Goal: Task Accomplishment & Management: Complete application form

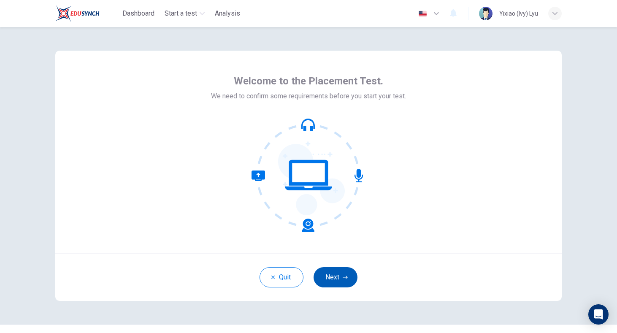
click at [339, 278] on button "Next" at bounding box center [335, 277] width 44 height 20
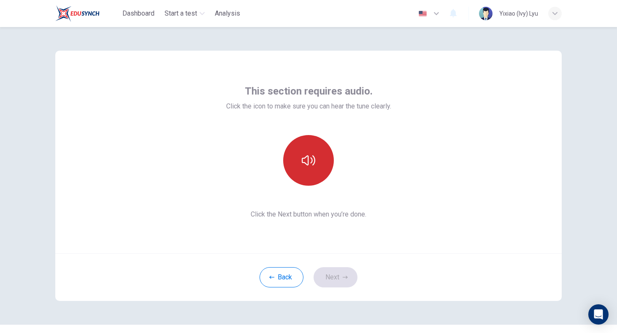
click at [311, 181] on button "button" at bounding box center [308, 160] width 51 height 51
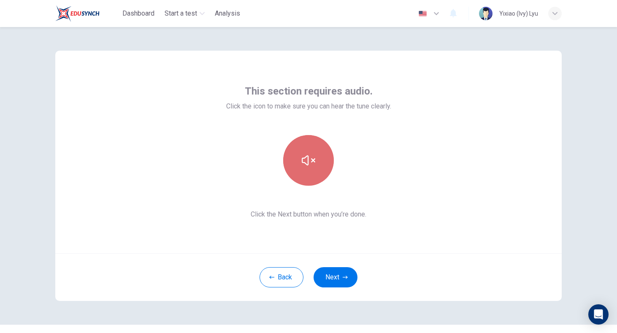
click at [312, 173] on button "button" at bounding box center [308, 160] width 51 height 51
click at [313, 173] on button "button" at bounding box center [308, 160] width 51 height 51
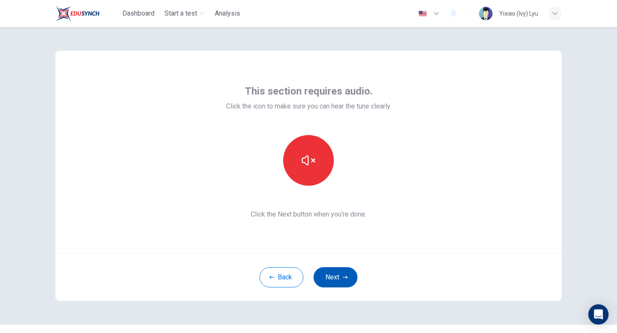
click at [351, 270] on button "Next" at bounding box center [335, 277] width 44 height 20
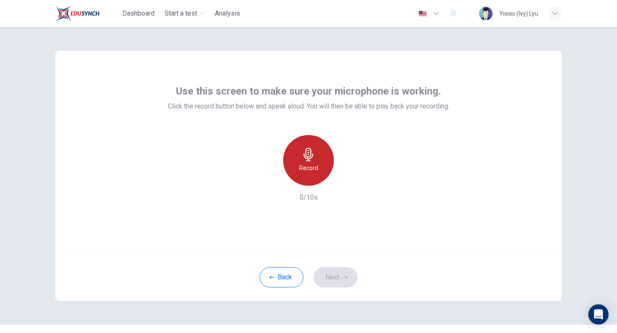
click at [324, 165] on div "Record" at bounding box center [308, 160] width 51 height 51
click at [316, 166] on div "Stop" at bounding box center [308, 160] width 51 height 51
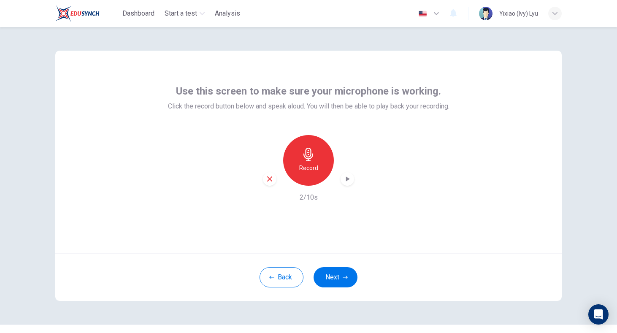
click at [348, 181] on icon "button" at bounding box center [347, 179] width 8 height 8
click at [343, 276] on icon "button" at bounding box center [345, 277] width 5 height 5
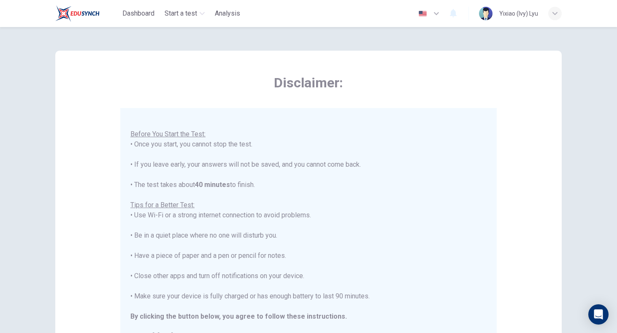
scroll to position [9, 0]
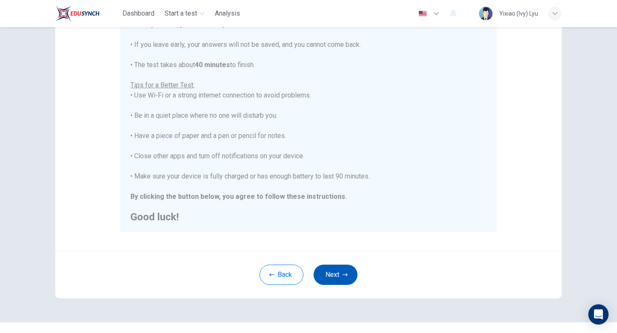
click at [344, 276] on icon "button" at bounding box center [345, 274] width 5 height 5
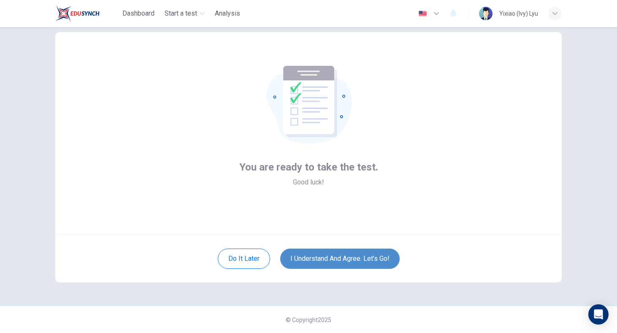
click at [319, 262] on button "I understand and agree. Let’s go!" at bounding box center [339, 258] width 119 height 20
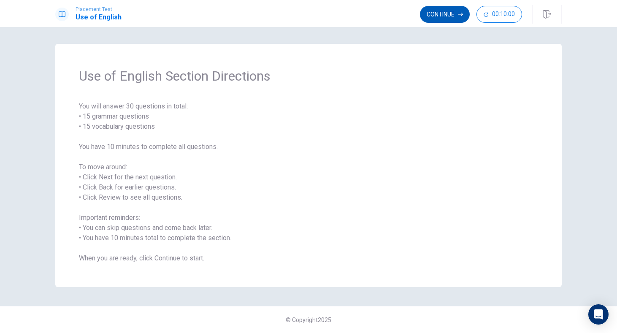
click at [455, 12] on button "Continue" at bounding box center [445, 14] width 50 height 17
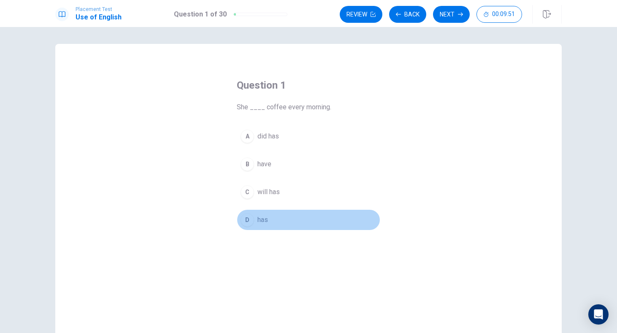
click at [249, 222] on div "D" at bounding box center [247, 220] width 14 height 14
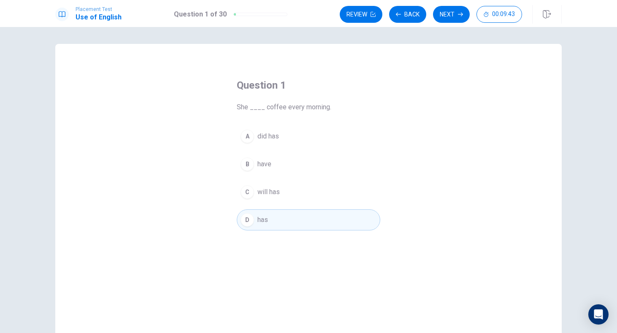
click at [317, 156] on button "B have" at bounding box center [308, 164] width 143 height 21
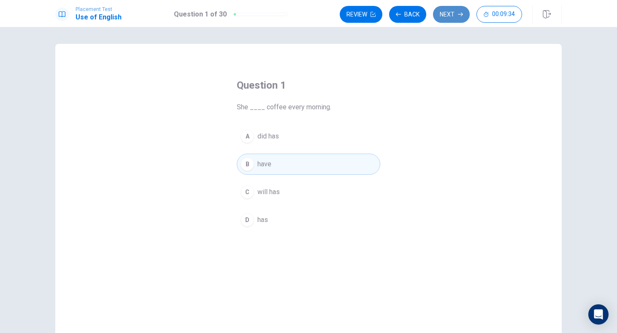
click at [448, 12] on button "Next" at bounding box center [451, 14] width 37 height 17
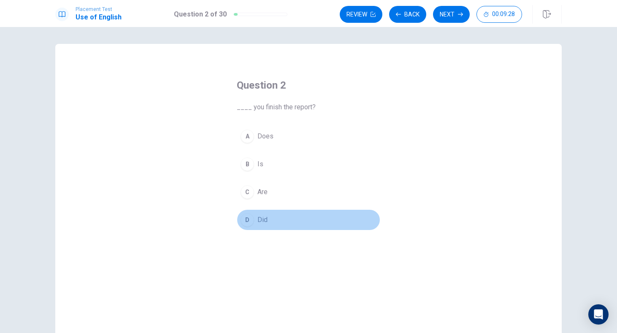
click at [256, 218] on button "D Did" at bounding box center [308, 219] width 143 height 21
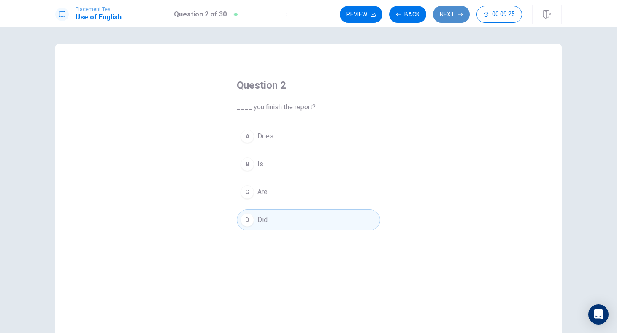
click at [448, 14] on button "Next" at bounding box center [451, 14] width 37 height 17
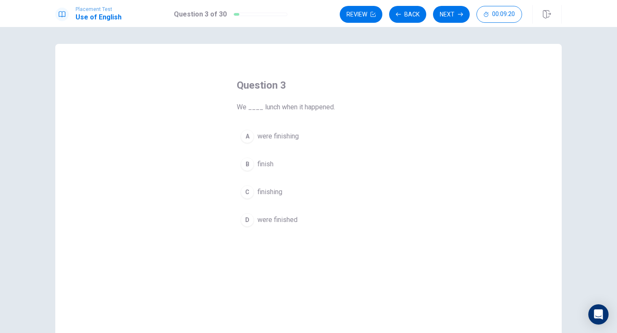
click at [297, 138] on span "were finishing" at bounding box center [277, 136] width 41 height 10
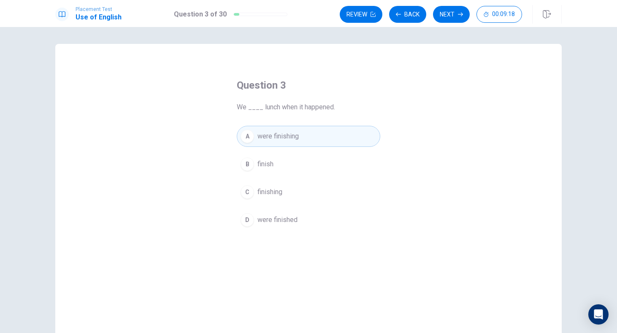
click at [276, 167] on button "B finish" at bounding box center [308, 164] width 143 height 21
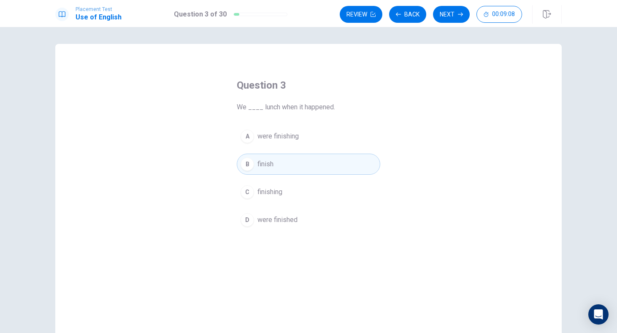
click at [292, 129] on button "A were finishing" at bounding box center [308, 136] width 143 height 21
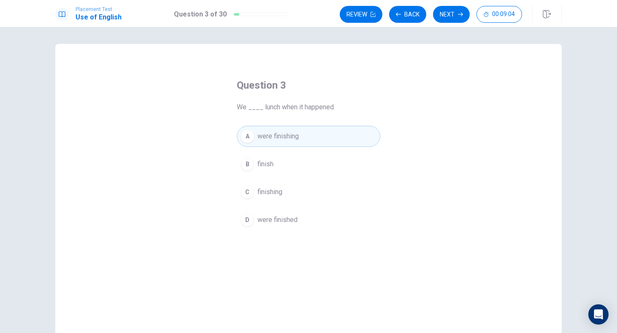
click at [282, 219] on span "were finished" at bounding box center [277, 220] width 40 height 10
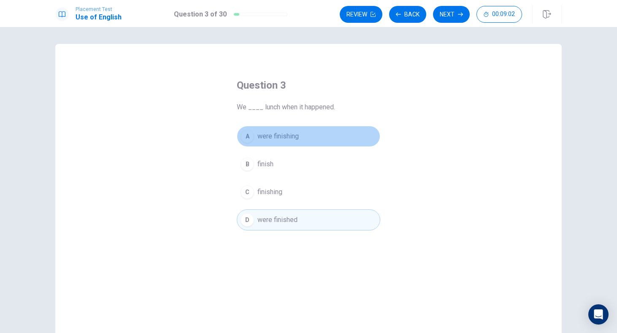
click at [297, 140] on span "were finishing" at bounding box center [277, 136] width 41 height 10
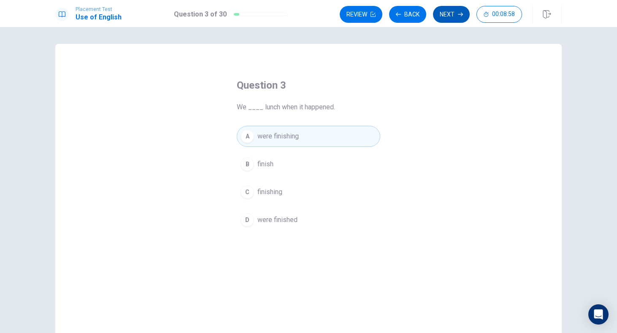
click at [453, 14] on button "Next" at bounding box center [451, 14] width 37 height 17
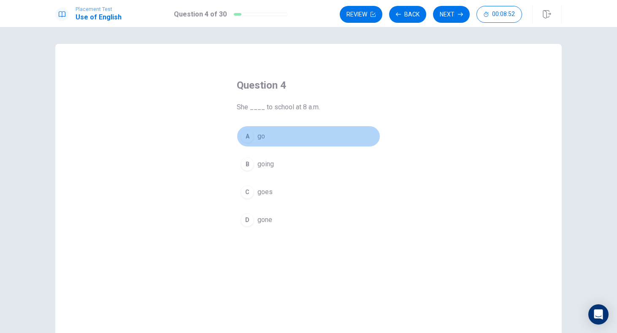
click at [269, 135] on button "A go" at bounding box center [308, 136] width 143 height 21
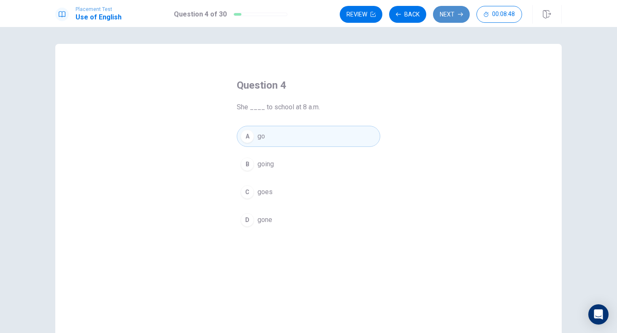
click at [456, 16] on button "Next" at bounding box center [451, 14] width 37 height 17
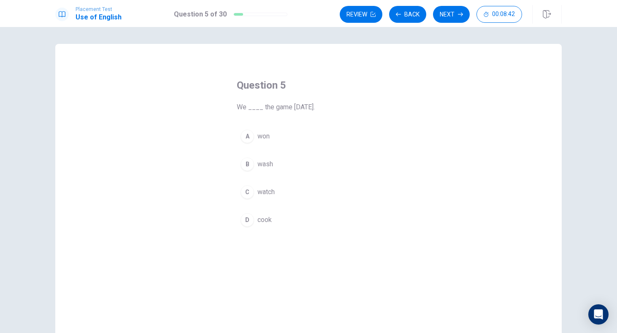
click at [283, 134] on button "A won" at bounding box center [308, 136] width 143 height 21
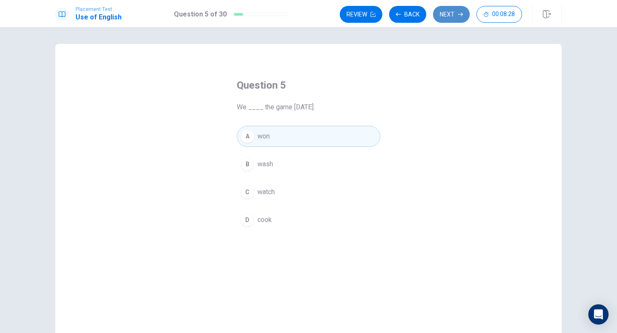
click at [452, 14] on button "Next" at bounding box center [451, 14] width 37 height 17
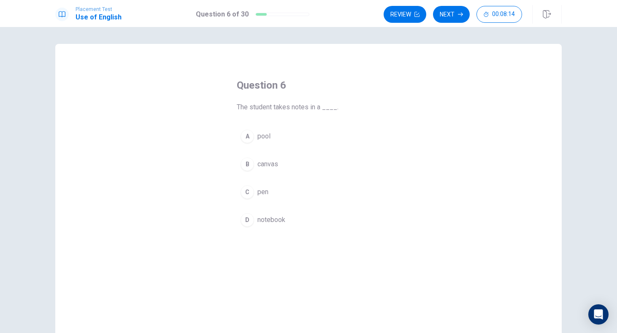
click at [276, 227] on button "D notebook" at bounding box center [308, 219] width 143 height 21
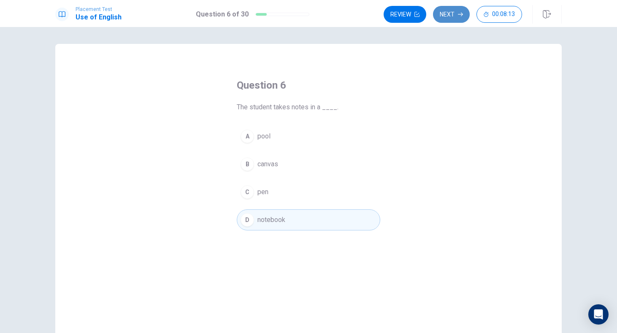
click at [450, 19] on button "Next" at bounding box center [451, 14] width 37 height 17
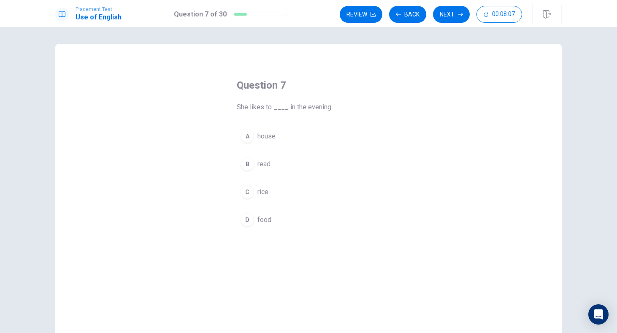
click at [264, 167] on span "read" at bounding box center [263, 164] width 13 height 10
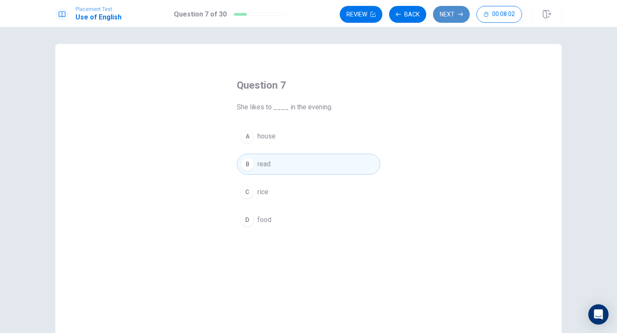
click at [449, 19] on button "Next" at bounding box center [451, 14] width 37 height 17
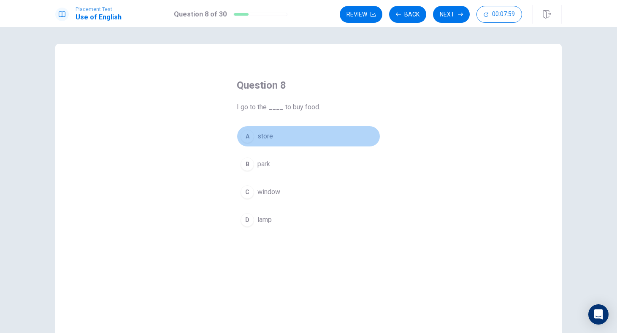
click at [262, 141] on span "store" at bounding box center [265, 136] width 16 height 10
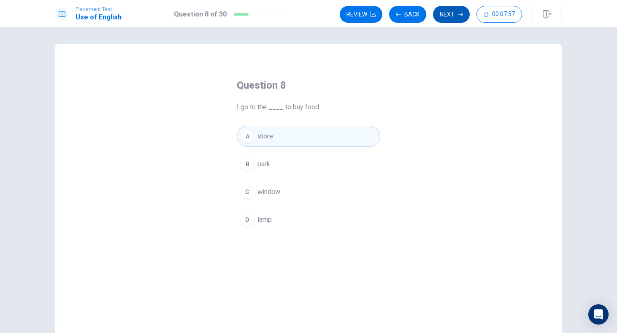
click at [457, 13] on button "Next" at bounding box center [451, 14] width 37 height 17
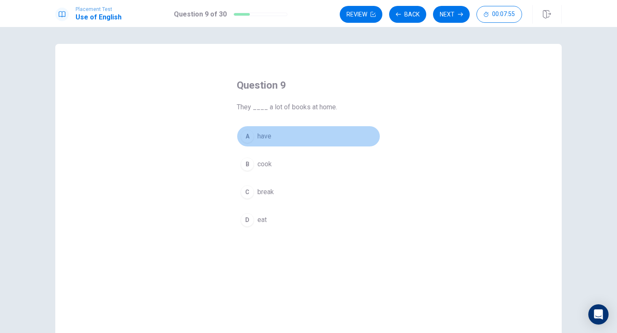
click at [267, 137] on span "have" at bounding box center [264, 136] width 14 height 10
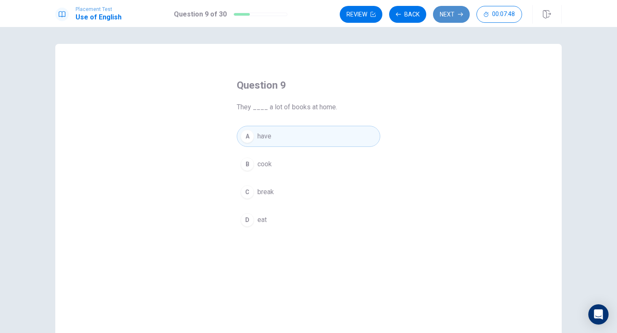
click at [446, 14] on button "Next" at bounding box center [451, 14] width 37 height 17
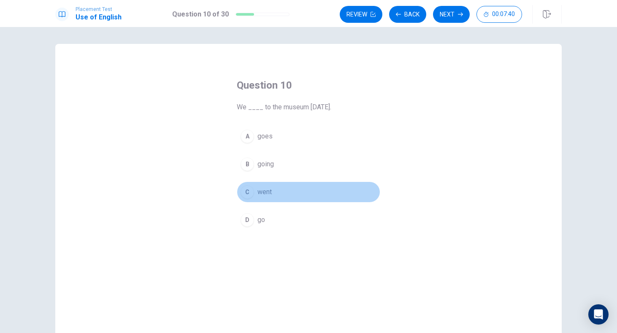
click at [262, 186] on button "C went" at bounding box center [308, 191] width 143 height 21
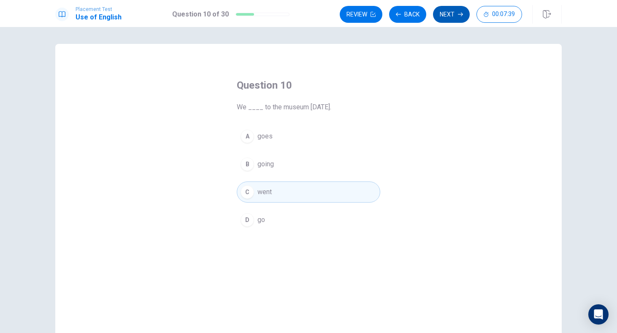
click at [450, 16] on button "Next" at bounding box center [451, 14] width 37 height 17
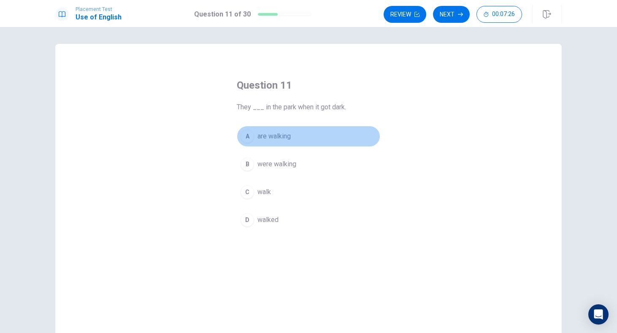
click at [309, 140] on button "A are walking" at bounding box center [308, 136] width 143 height 21
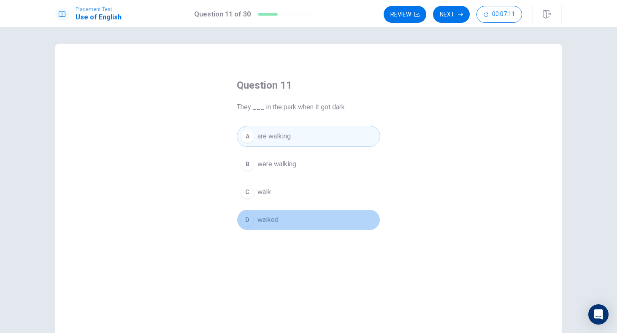
click at [297, 213] on button "D walked" at bounding box center [308, 219] width 143 height 21
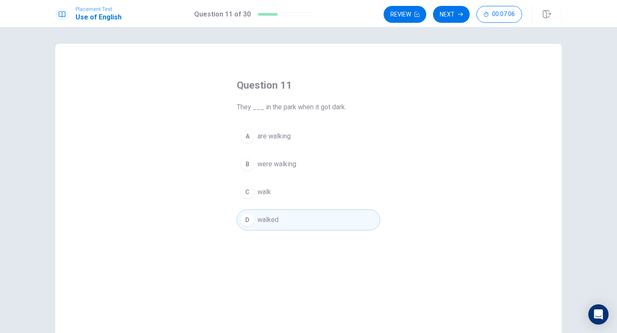
click at [327, 157] on button "B were walking" at bounding box center [308, 164] width 143 height 21
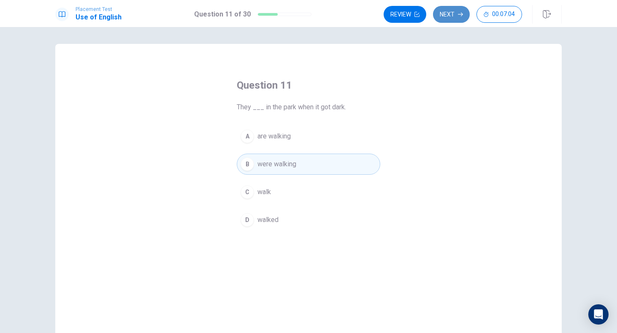
click at [459, 13] on icon "button" at bounding box center [460, 14] width 5 height 5
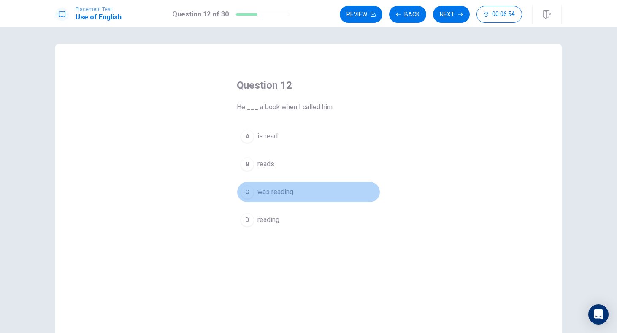
click at [309, 187] on button "C was reading" at bounding box center [308, 191] width 143 height 21
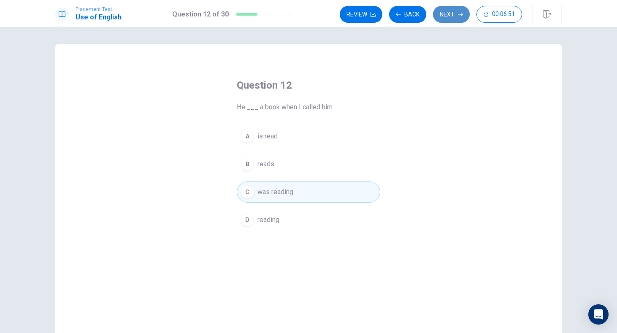
click at [459, 9] on button "Next" at bounding box center [451, 14] width 37 height 17
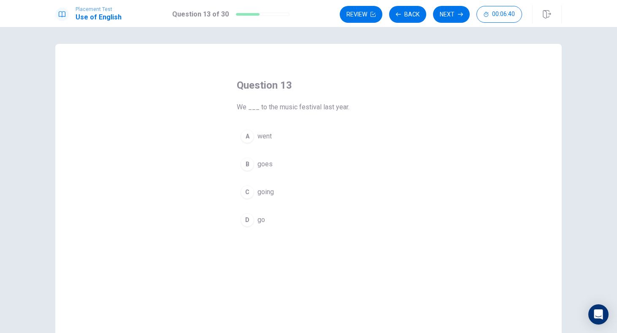
click at [283, 143] on button "A went" at bounding box center [308, 136] width 143 height 21
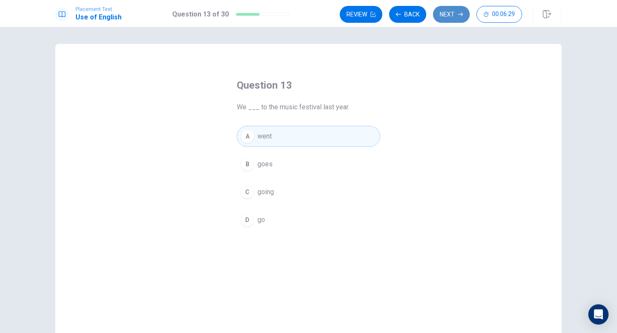
click at [452, 19] on button "Next" at bounding box center [451, 14] width 37 height 17
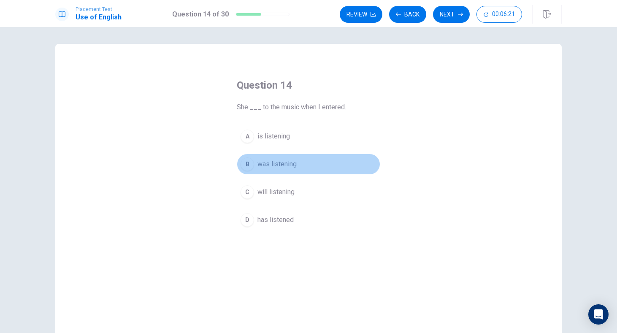
click at [264, 164] on span "was listening" at bounding box center [276, 164] width 39 height 10
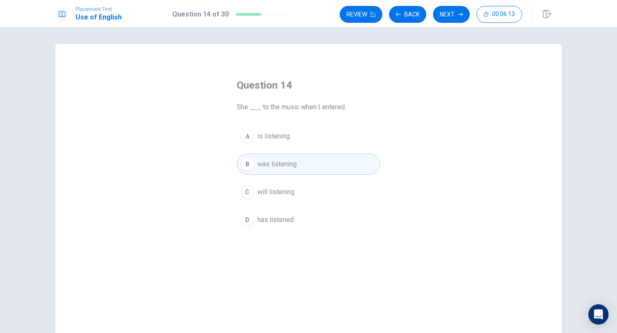
click at [305, 143] on button "A is listening" at bounding box center [308, 136] width 143 height 21
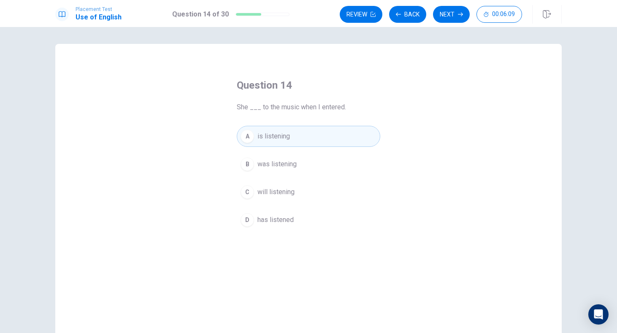
click at [311, 170] on button "B was listening" at bounding box center [308, 164] width 143 height 21
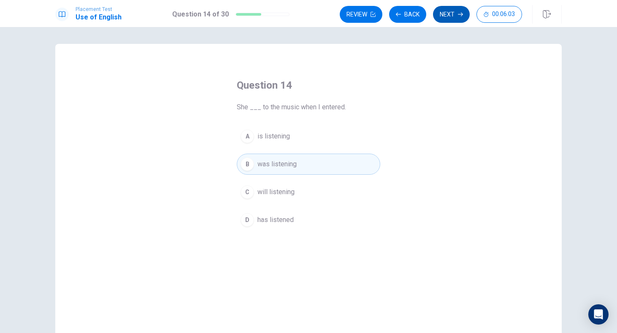
click at [450, 18] on button "Next" at bounding box center [451, 14] width 37 height 17
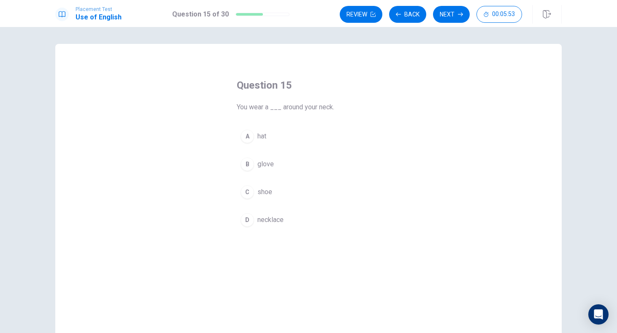
click at [279, 224] on span "necklace" at bounding box center [270, 220] width 26 height 10
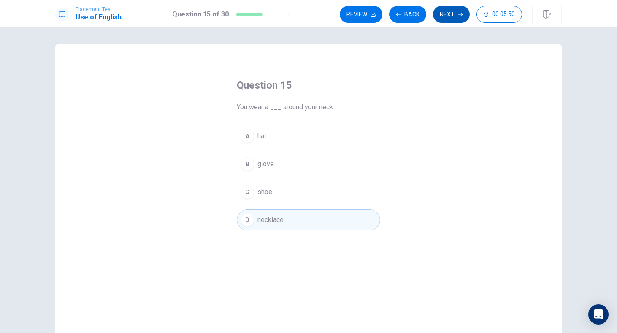
click at [459, 17] on button "Next" at bounding box center [451, 14] width 37 height 17
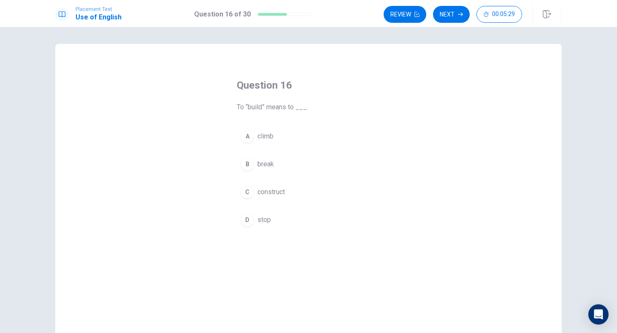
click at [303, 192] on button "C construct" at bounding box center [308, 191] width 143 height 21
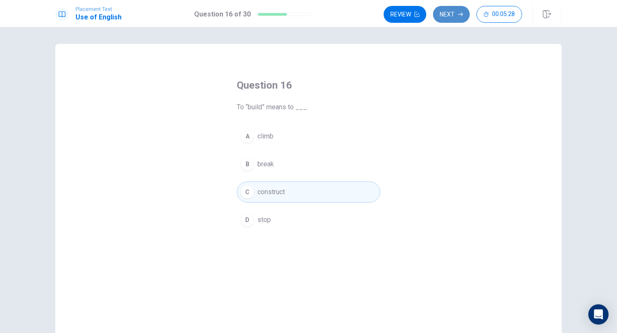
click at [451, 12] on button "Next" at bounding box center [451, 14] width 37 height 17
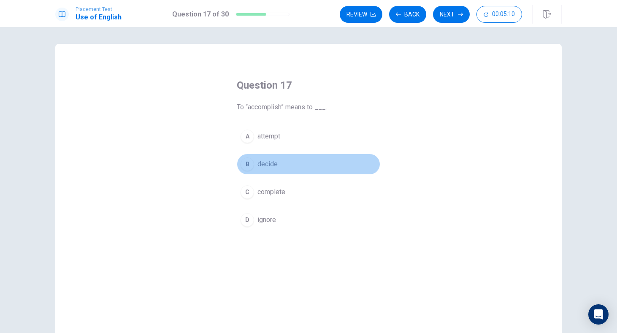
click at [290, 167] on button "B decide" at bounding box center [308, 164] width 143 height 21
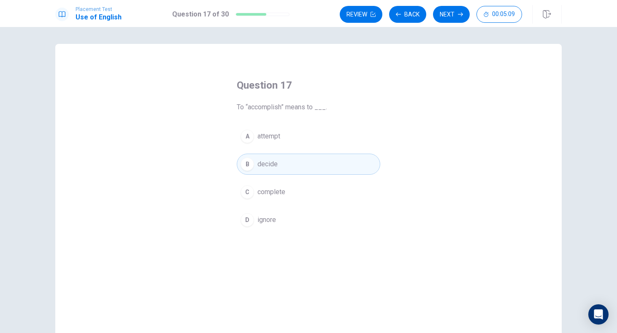
click at [284, 184] on button "C complete" at bounding box center [308, 191] width 143 height 21
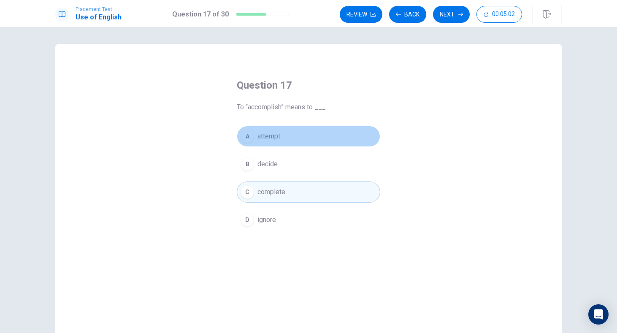
click at [348, 133] on button "A attempt" at bounding box center [308, 136] width 143 height 21
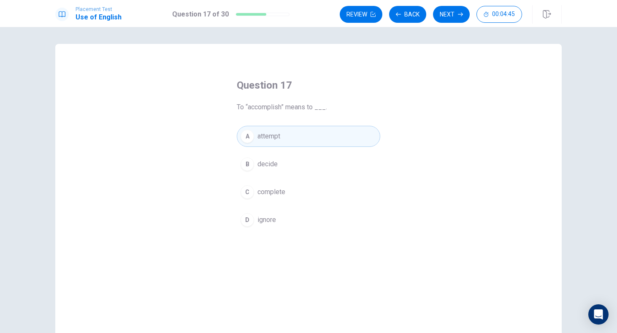
click at [324, 181] on div "A attempt B decide C complete D ignore" at bounding box center [308, 178] width 143 height 105
click at [450, 15] on button "Next" at bounding box center [451, 14] width 37 height 17
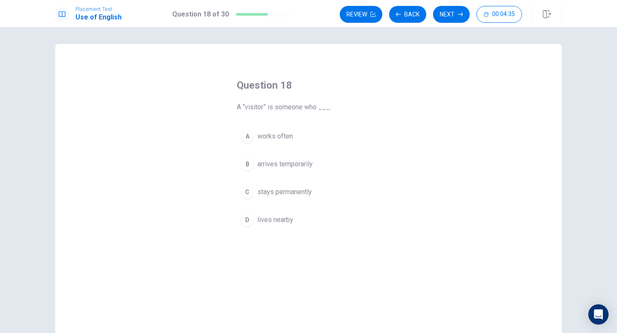
click at [281, 165] on span "arrives temporarily" at bounding box center [284, 164] width 55 height 10
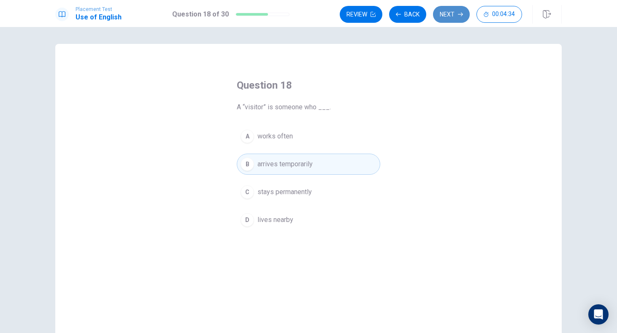
click at [446, 13] on button "Next" at bounding box center [451, 14] width 37 height 17
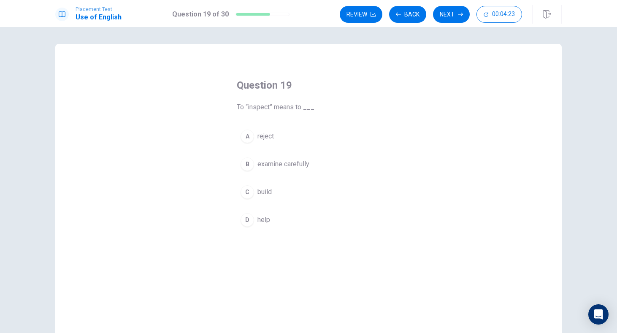
click at [315, 165] on button "B examine carefully" at bounding box center [308, 164] width 143 height 21
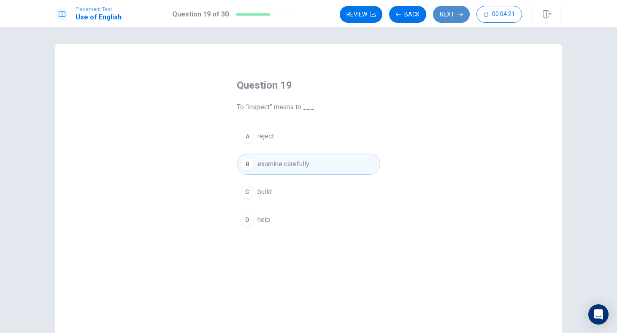
click at [445, 19] on button "Next" at bounding box center [451, 14] width 37 height 17
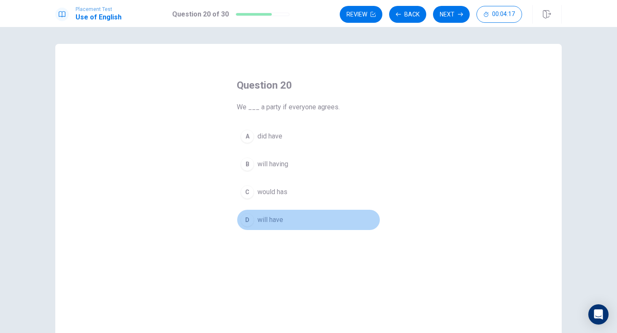
click at [270, 220] on span "will have" at bounding box center [270, 220] width 26 height 10
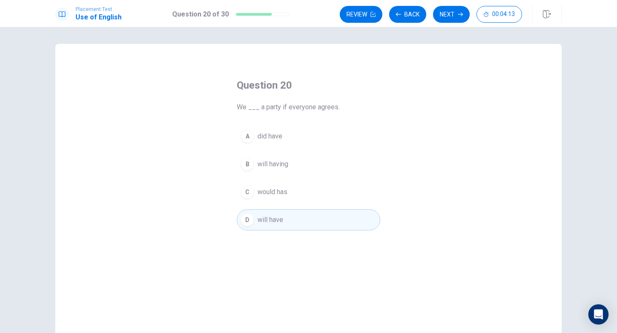
click at [454, 23] on div "Review Back Next 00:04:13" at bounding box center [451, 14] width 222 height 19
click at [454, 14] on button "Next" at bounding box center [451, 14] width 37 height 17
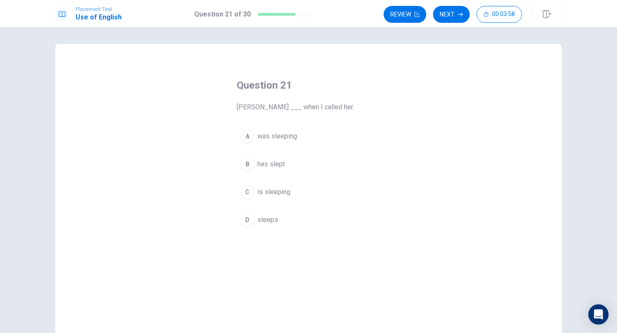
click at [304, 168] on button "B has slept" at bounding box center [308, 164] width 143 height 21
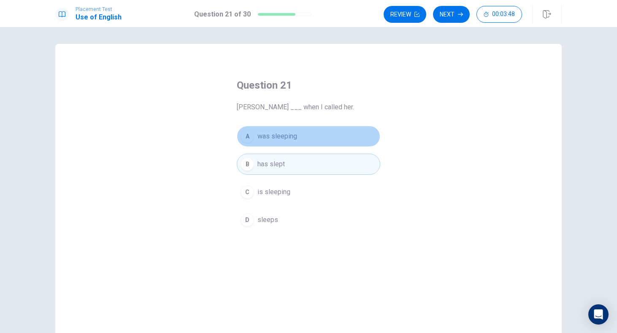
click at [339, 142] on button "A was sleeping" at bounding box center [308, 136] width 143 height 21
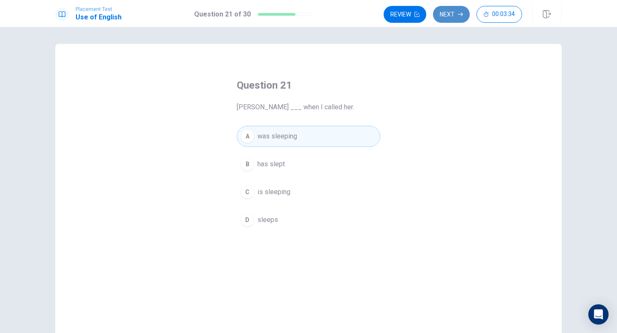
click at [457, 19] on button "Next" at bounding box center [451, 14] width 37 height 17
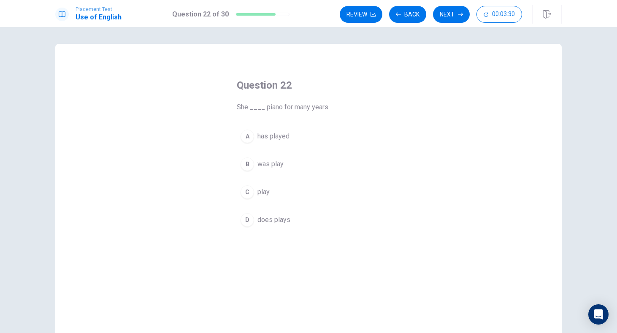
click at [304, 191] on button "C play" at bounding box center [308, 191] width 143 height 21
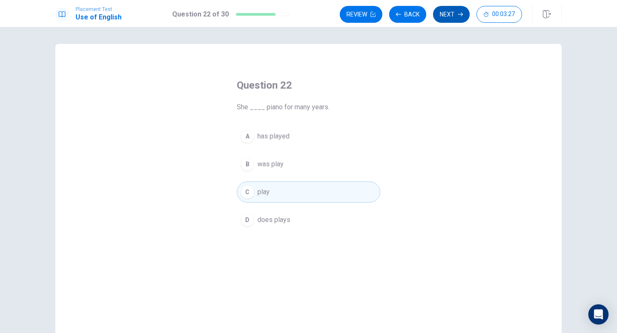
click at [457, 15] on button "Next" at bounding box center [451, 14] width 37 height 17
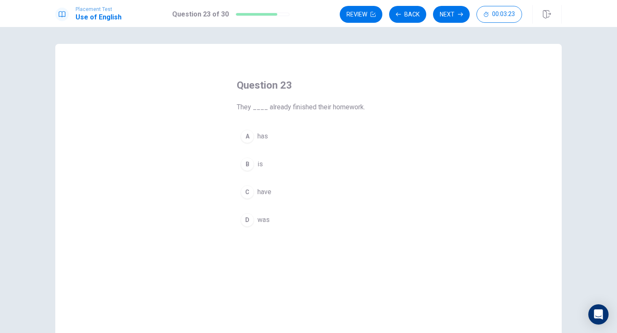
click at [279, 222] on button "D was" at bounding box center [308, 219] width 143 height 21
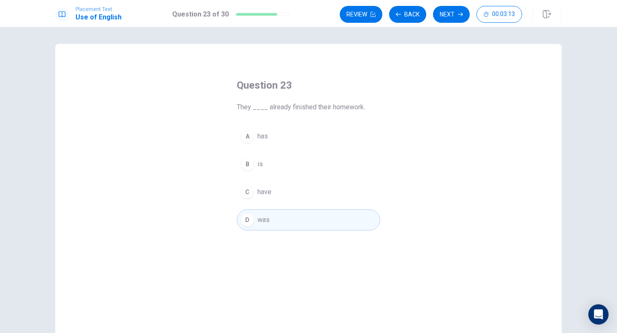
click at [296, 151] on div "A has B is C have D was" at bounding box center [308, 178] width 143 height 105
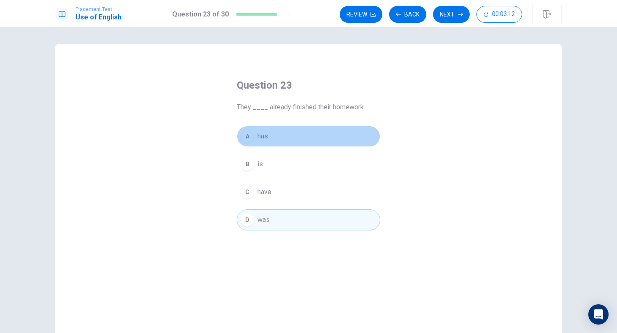
click at [296, 144] on button "A has" at bounding box center [308, 136] width 143 height 21
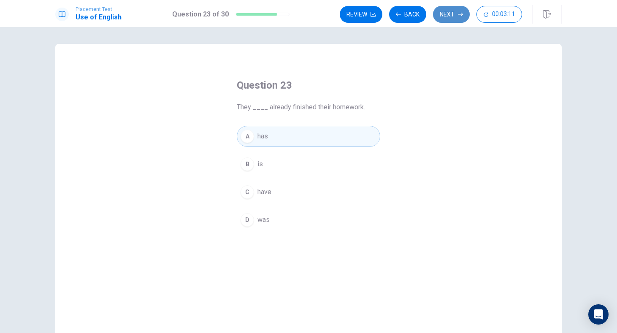
click at [454, 15] on button "Next" at bounding box center [451, 14] width 37 height 17
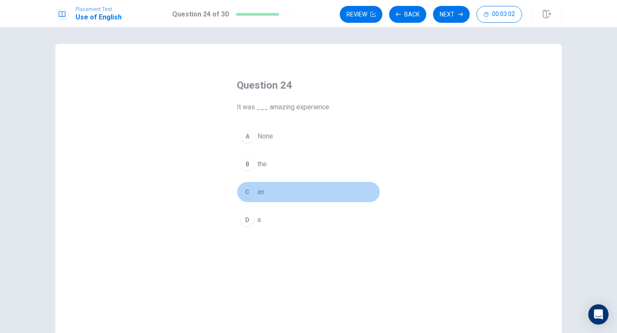
click at [332, 194] on button "C an" at bounding box center [308, 191] width 143 height 21
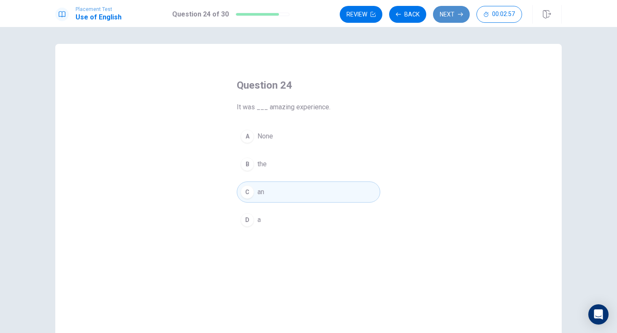
click at [448, 14] on button "Next" at bounding box center [451, 14] width 37 height 17
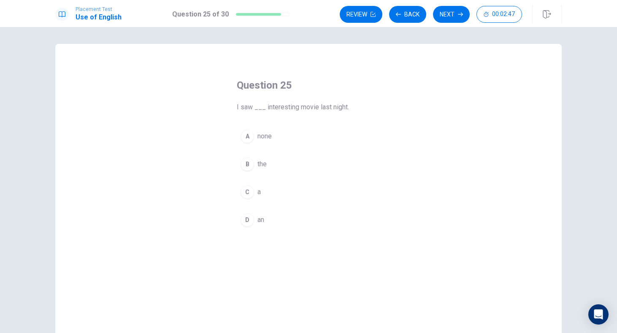
click at [318, 187] on button "C a" at bounding box center [308, 191] width 143 height 21
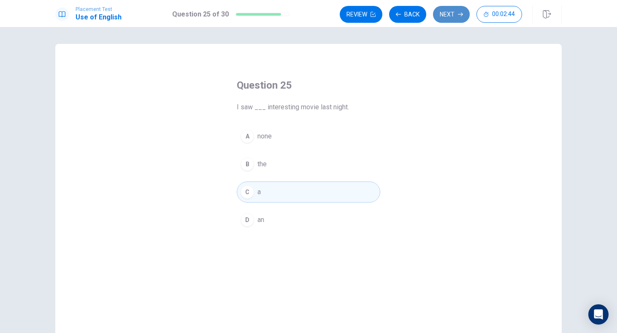
click at [453, 17] on button "Next" at bounding box center [451, 14] width 37 height 17
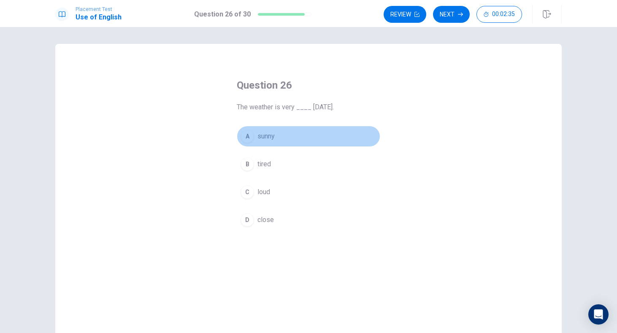
click at [319, 138] on button "A sunny" at bounding box center [308, 136] width 143 height 21
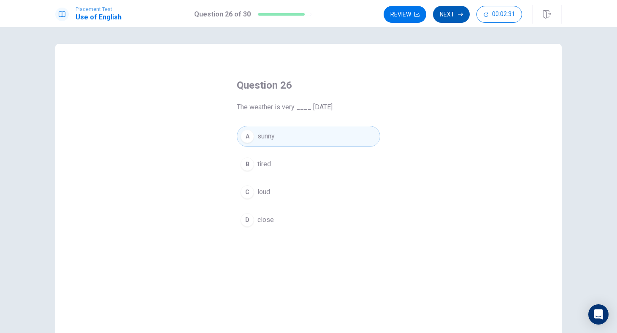
click at [451, 14] on button "Next" at bounding box center [451, 14] width 37 height 17
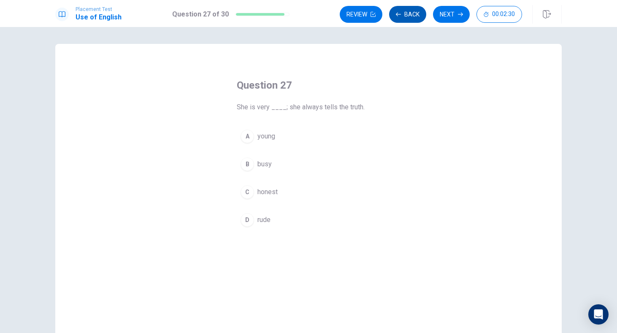
click at [412, 17] on button "Back" at bounding box center [407, 14] width 37 height 17
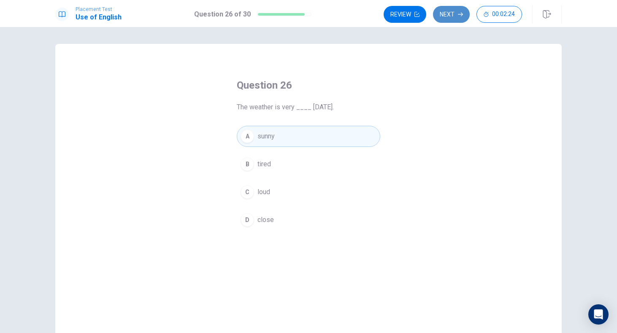
click at [454, 10] on button "Next" at bounding box center [451, 14] width 37 height 17
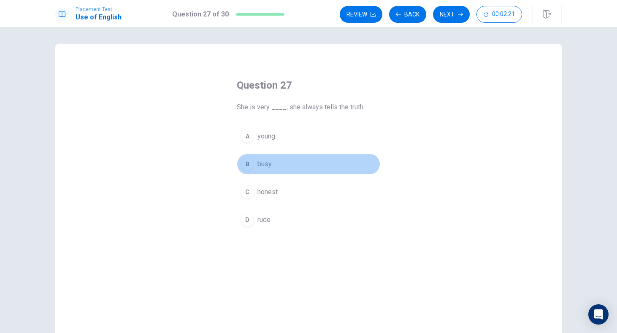
click at [276, 167] on button "B busy" at bounding box center [308, 164] width 143 height 21
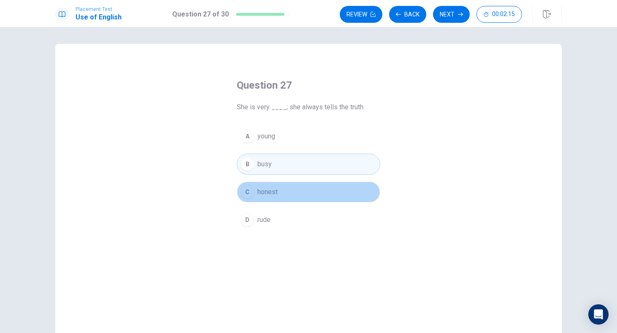
click at [285, 184] on button "C honest" at bounding box center [308, 191] width 143 height 21
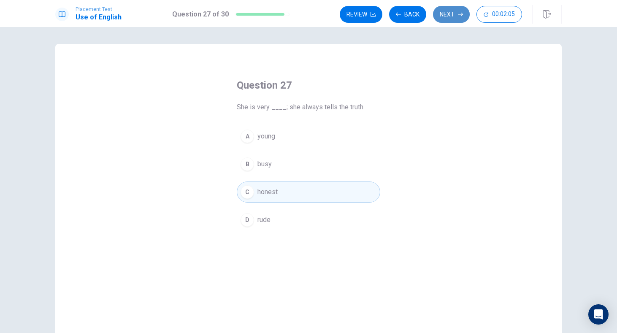
click at [446, 19] on button "Next" at bounding box center [451, 14] width 37 height 17
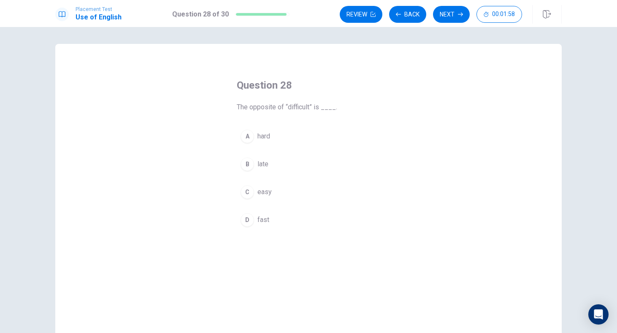
click at [285, 191] on button "C easy" at bounding box center [308, 191] width 143 height 21
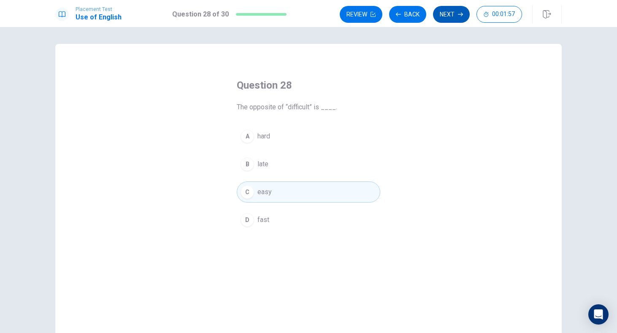
click at [454, 13] on button "Next" at bounding box center [451, 14] width 37 height 17
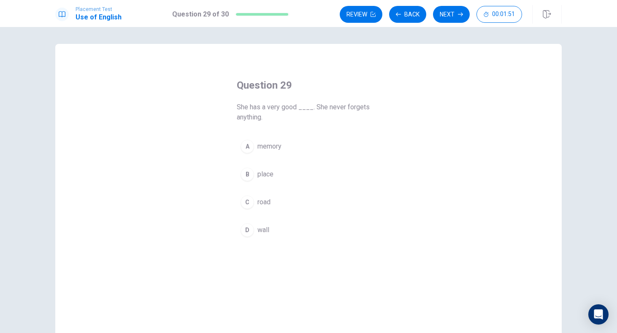
click at [266, 149] on span "memory" at bounding box center [269, 146] width 24 height 10
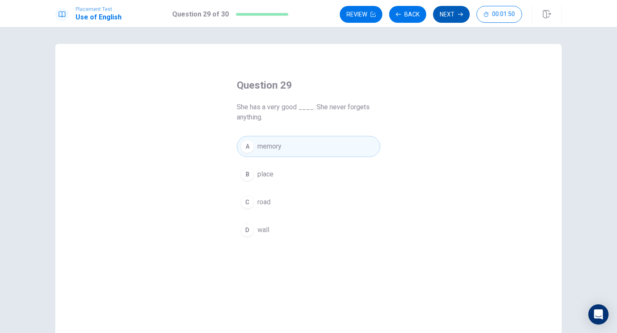
click at [450, 12] on button "Next" at bounding box center [451, 14] width 37 height 17
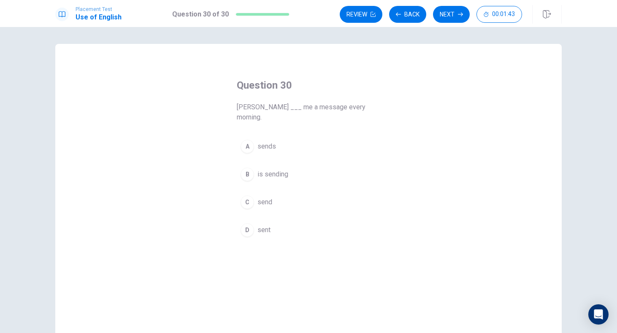
click at [275, 197] on button "C send" at bounding box center [308, 202] width 143 height 21
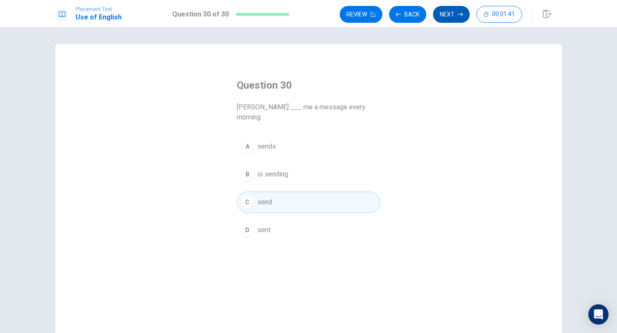
click at [443, 13] on button "Next" at bounding box center [451, 14] width 37 height 17
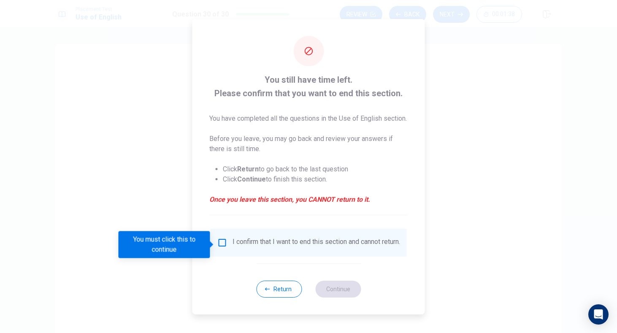
click at [221, 243] on input "You must click this to continue" at bounding box center [222, 243] width 10 height 10
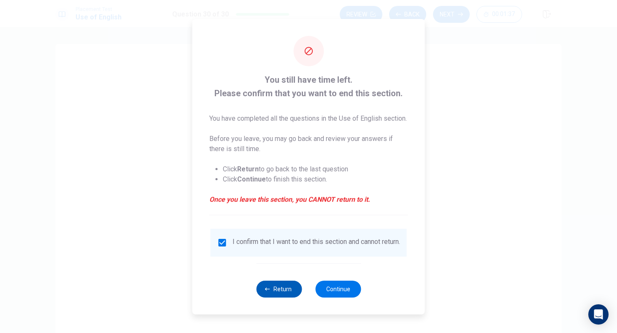
click at [278, 294] on button "Return" at bounding box center [279, 289] width 46 height 17
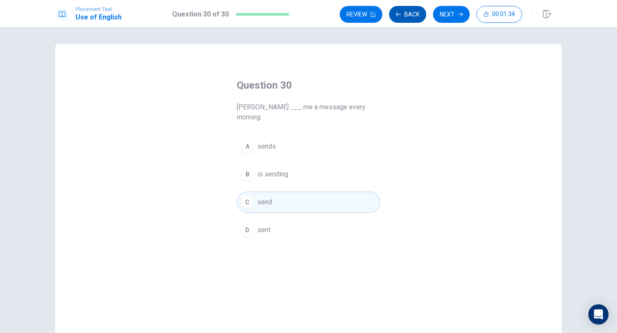
click at [408, 19] on button "Back" at bounding box center [407, 14] width 37 height 17
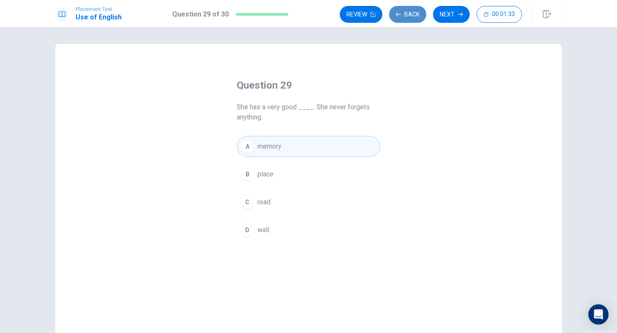
click at [408, 19] on button "Back" at bounding box center [407, 14] width 37 height 17
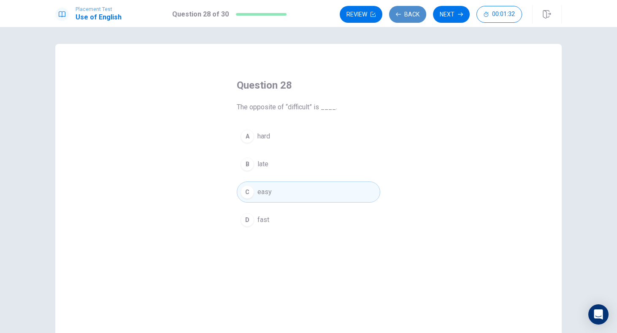
click at [408, 19] on button "Back" at bounding box center [407, 14] width 37 height 17
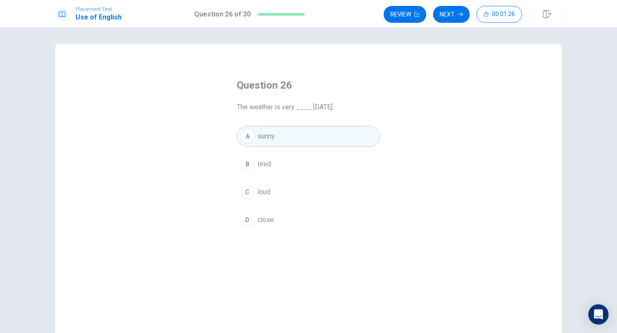
click at [408, 19] on button "Review" at bounding box center [404, 14] width 43 height 17
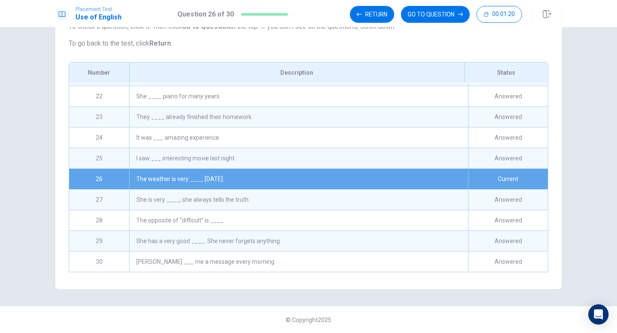
scroll to position [93, 0]
click at [305, 184] on div "The weather is very ____ [DATE]." at bounding box center [298, 179] width 339 height 20
click at [204, 180] on div "The weather is very ____ [DATE]." at bounding box center [298, 179] width 339 height 20
click at [437, 8] on button "GO TO QUESTION" at bounding box center [435, 14] width 69 height 17
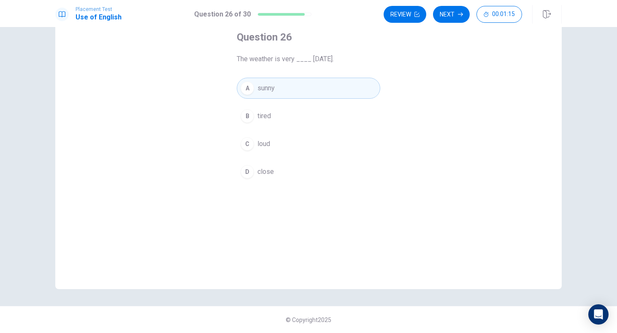
click at [338, 94] on button "A sunny" at bounding box center [308, 88] width 143 height 21
click at [405, 13] on button "Review" at bounding box center [404, 14] width 43 height 17
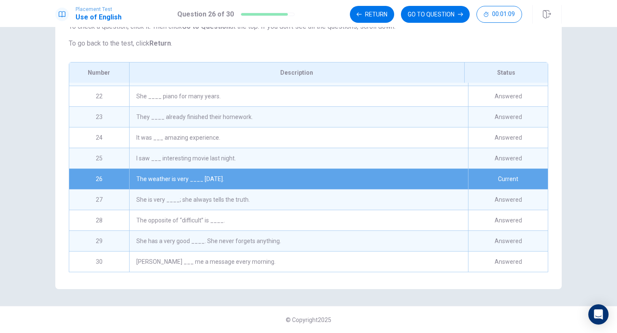
scroll to position [431, 0]
click at [446, 15] on button "GO TO QUESTION" at bounding box center [435, 14] width 69 height 17
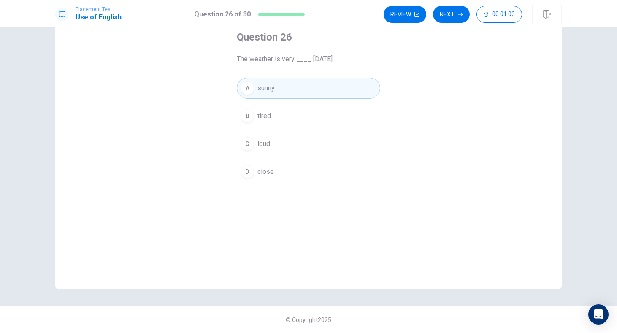
scroll to position [48, 0]
click at [401, 18] on button "Review" at bounding box center [404, 14] width 43 height 17
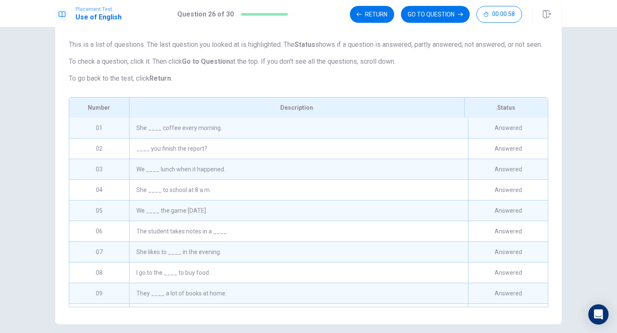
scroll to position [93, 0]
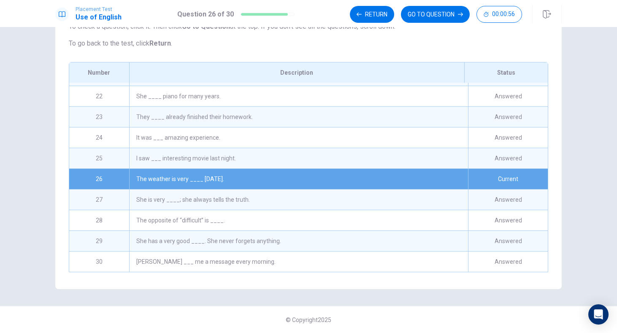
click at [508, 181] on div "Current" at bounding box center [508, 179] width 80 height 20
click at [428, 15] on button "GO TO QUESTION" at bounding box center [435, 14] width 69 height 17
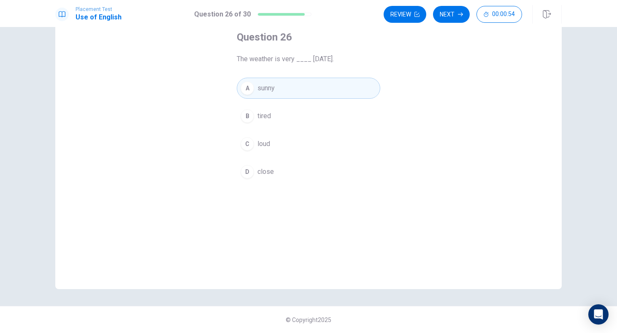
scroll to position [48, 0]
click at [301, 113] on button "B tired" at bounding box center [308, 115] width 143 height 21
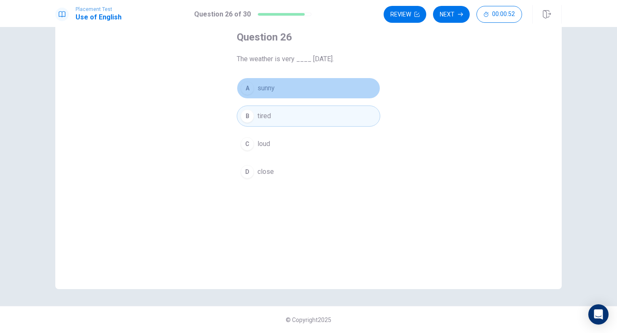
click at [278, 90] on button "A sunny" at bounding box center [308, 88] width 143 height 21
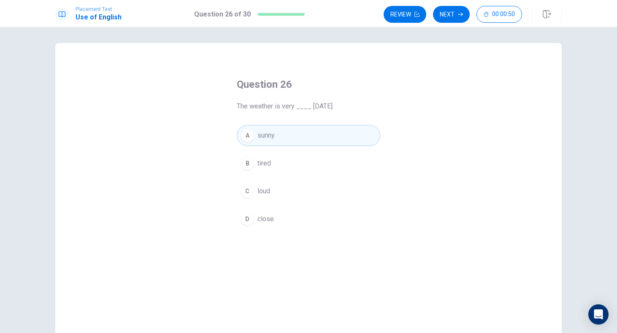
scroll to position [0, 0]
click at [449, 14] on button "Next" at bounding box center [451, 14] width 37 height 17
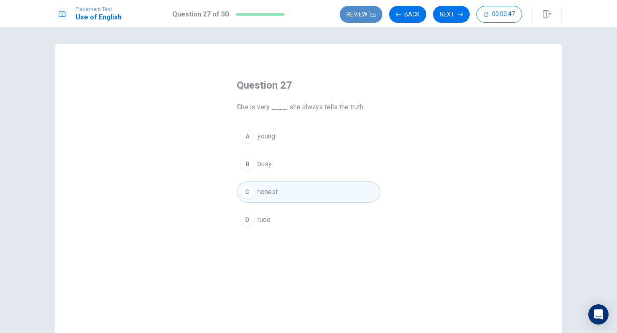
click at [360, 12] on button "Review" at bounding box center [361, 14] width 43 height 17
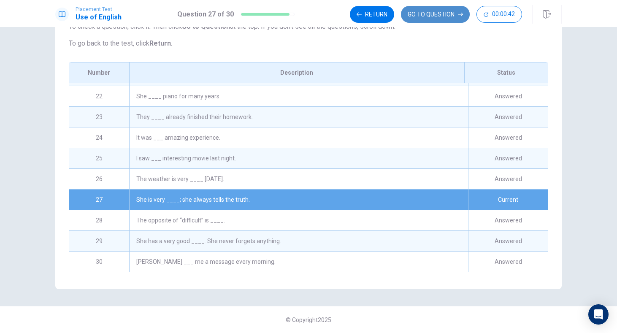
click at [422, 16] on button "GO TO QUESTION" at bounding box center [435, 14] width 69 height 17
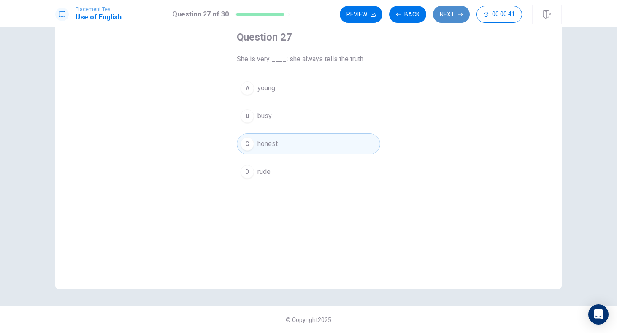
click at [451, 16] on button "Next" at bounding box center [451, 14] width 37 height 17
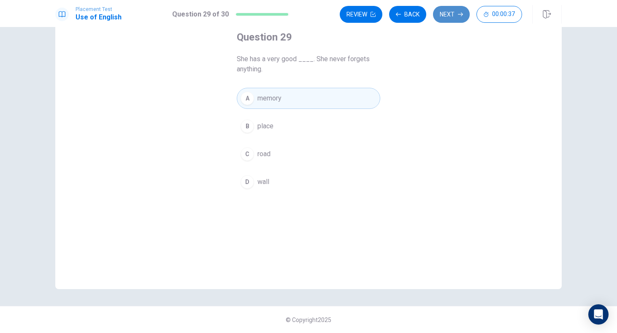
click at [451, 16] on button "Next" at bounding box center [451, 14] width 37 height 17
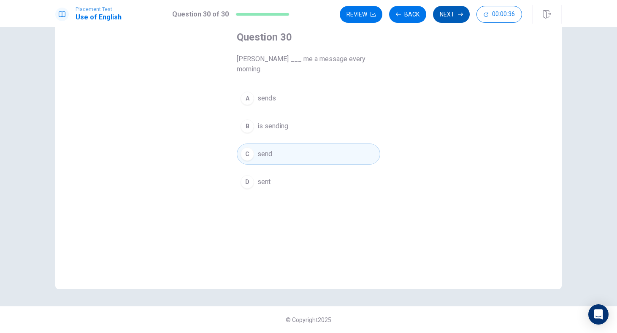
click at [451, 16] on button "Next" at bounding box center [451, 14] width 37 height 17
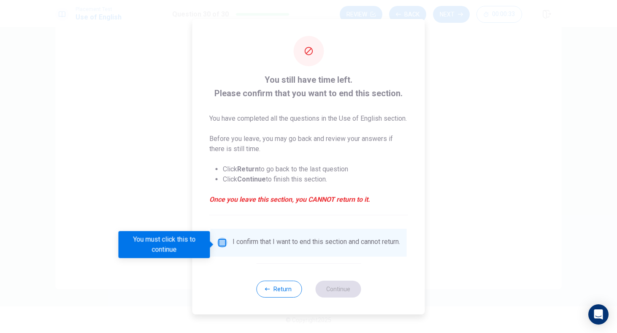
click at [222, 244] on input "You must click this to continue" at bounding box center [222, 243] width 10 height 10
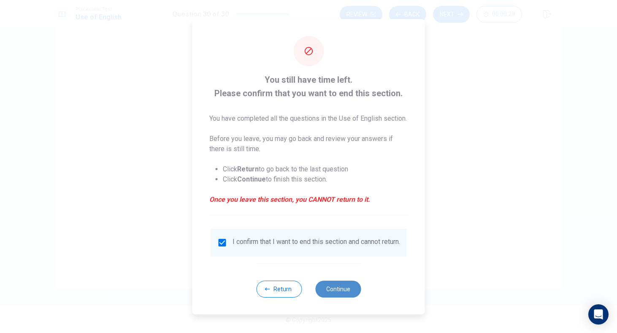
click at [335, 297] on button "Continue" at bounding box center [338, 289] width 46 height 17
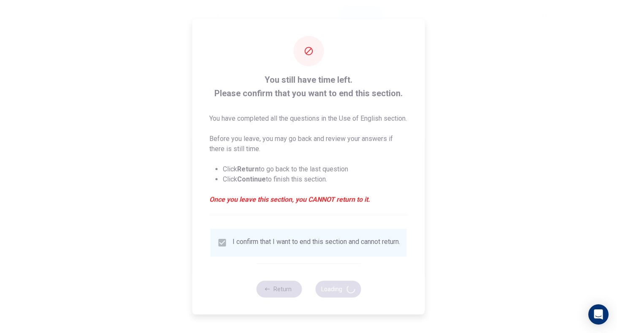
scroll to position [0, 0]
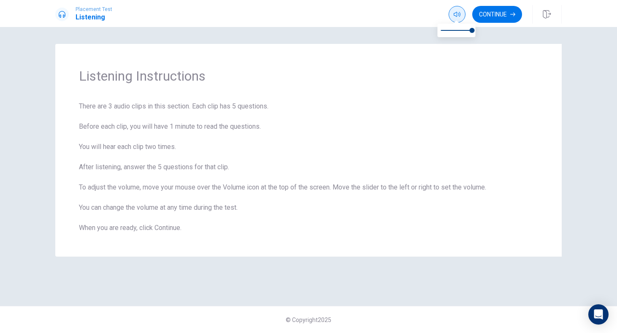
click at [455, 9] on button "button" at bounding box center [456, 14] width 17 height 17
click at [457, 12] on icon "button" at bounding box center [457, 14] width 7 height 7
click at [455, 14] on icon "button" at bounding box center [457, 14] width 7 height 7
type input "1"
drag, startPoint x: 470, startPoint y: 30, endPoint x: 484, endPoint y: 42, distance: 18.6
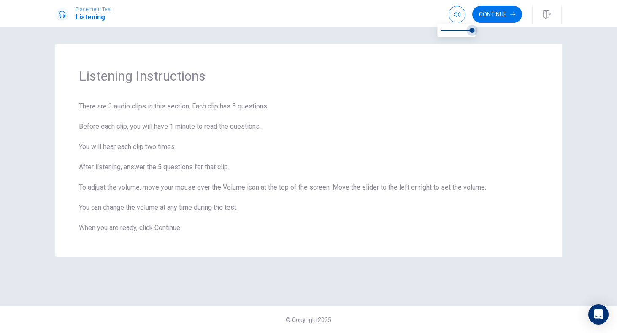
click at [484, 42] on body "Placement Test Listening Continue Continue Listening Instructions There are 3 a…" at bounding box center [308, 166] width 617 height 333
click at [498, 11] on button "Continue" at bounding box center [497, 14] width 50 height 17
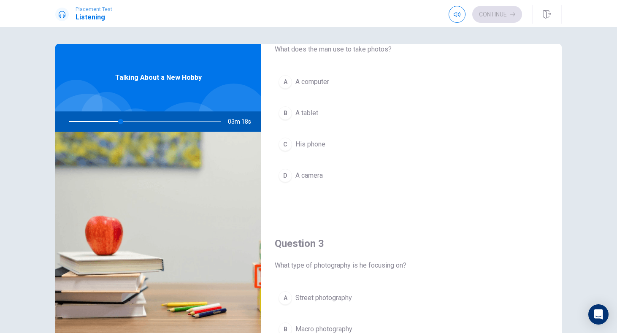
scroll to position [266, 0]
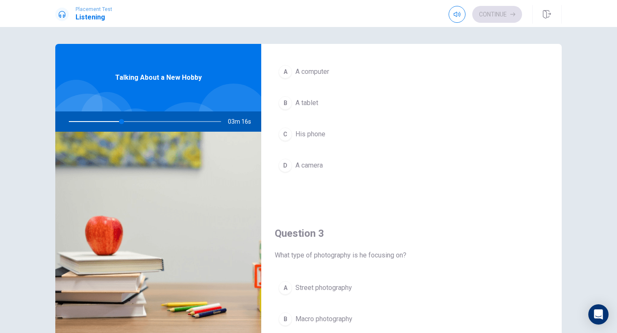
click at [281, 169] on div "D" at bounding box center [285, 166] width 14 height 14
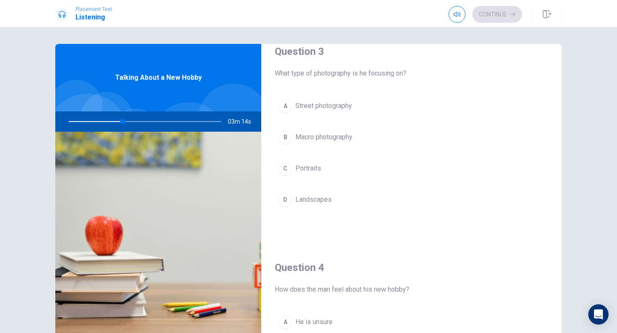
scroll to position [445, 0]
click at [288, 203] on div "D" at bounding box center [285, 203] width 14 height 14
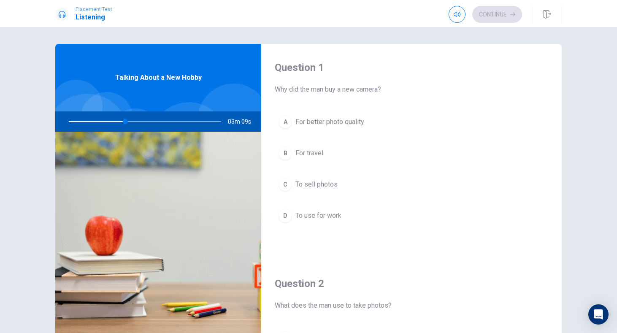
scroll to position [0, 0]
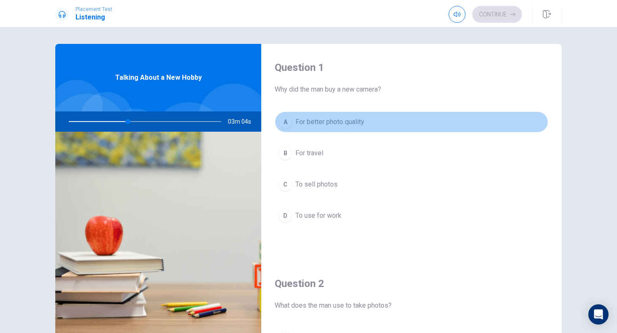
click at [317, 122] on span "For better photo quality" at bounding box center [329, 122] width 69 height 10
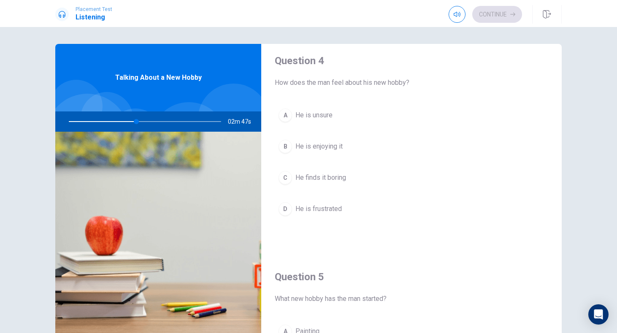
scroll to position [653, 0]
click at [300, 138] on button "B He is enjoying it" at bounding box center [411, 147] width 273 height 21
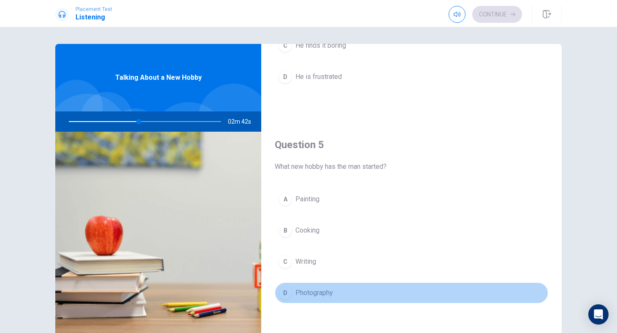
click at [300, 294] on span "Photography" at bounding box center [314, 293] width 38 height 10
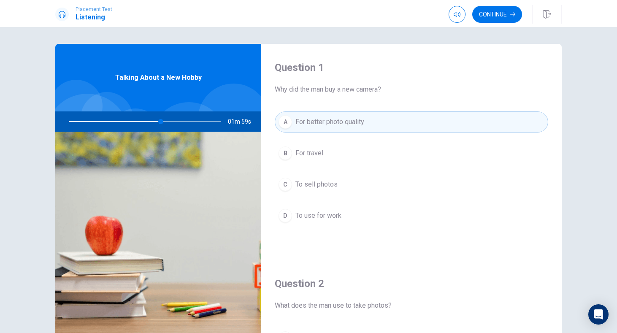
scroll to position [0, 0]
click at [493, 23] on div "Continue" at bounding box center [504, 14] width 113 height 19
click at [491, 17] on button "Continue" at bounding box center [497, 14] width 50 height 17
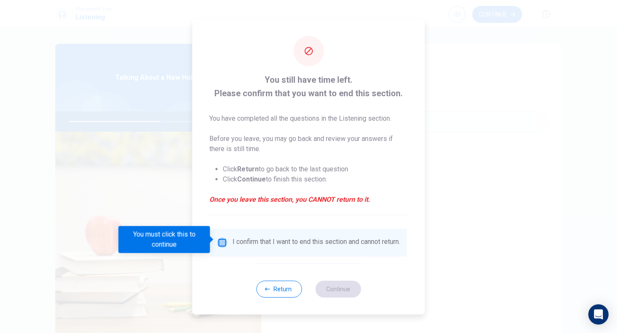
click at [217, 238] on input "You must click this to continue" at bounding box center [222, 243] width 10 height 10
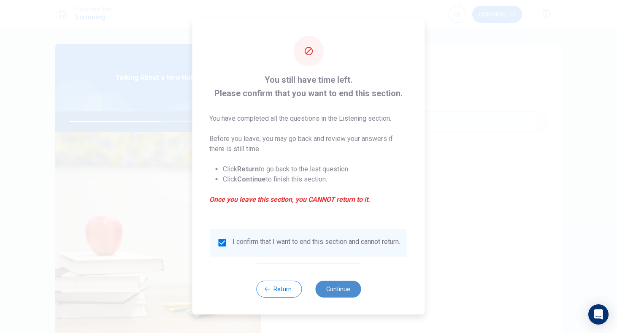
click at [343, 289] on button "Continue" at bounding box center [338, 289] width 46 height 17
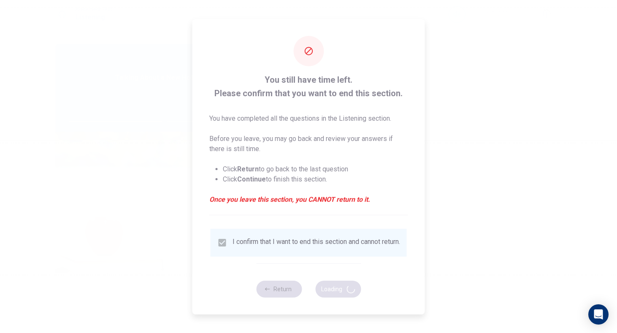
type input "63"
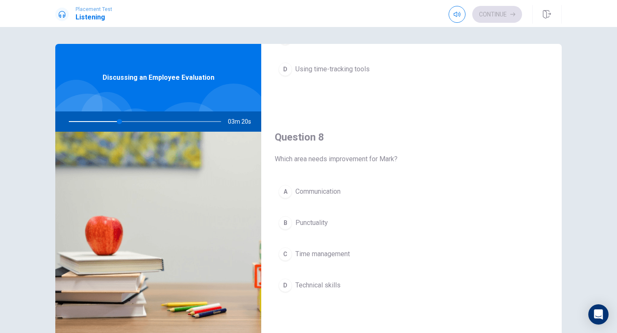
scroll to position [368, 0]
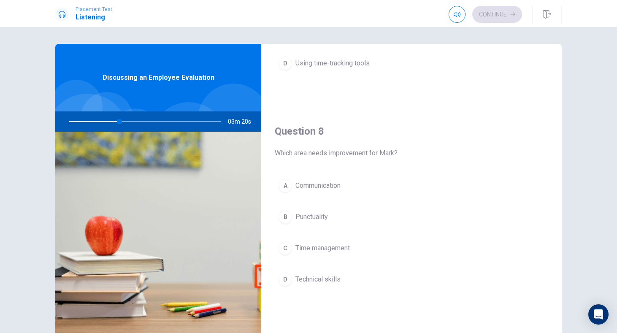
click at [326, 250] on span "Time management" at bounding box center [322, 248] width 54 height 10
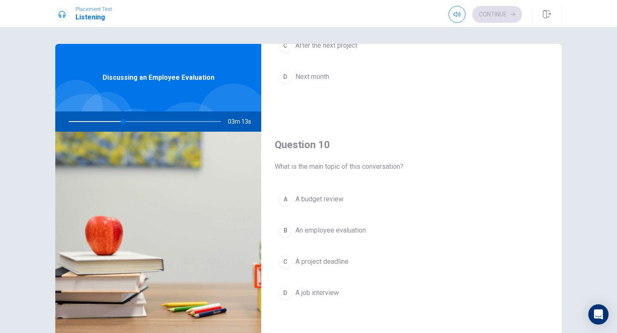
scroll to position [12, 0]
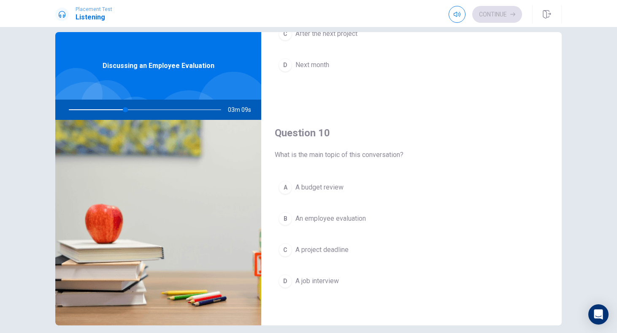
click at [335, 220] on span "An employee evaluation" at bounding box center [330, 218] width 70 height 10
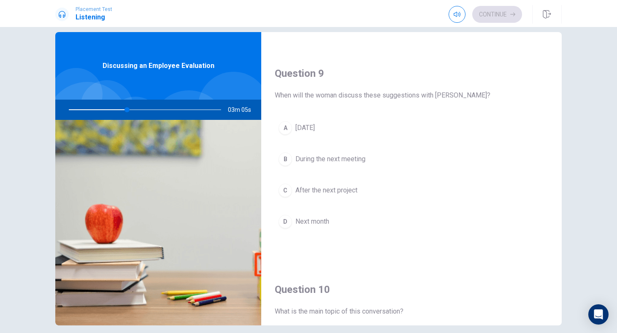
scroll to position [632, 0]
click at [311, 122] on span "[DATE]" at bounding box center [304, 126] width 19 height 10
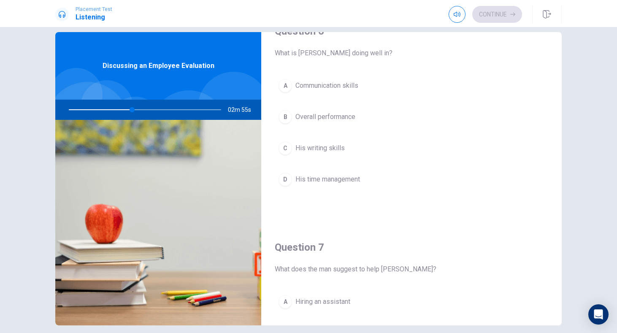
scroll to position [26, 0]
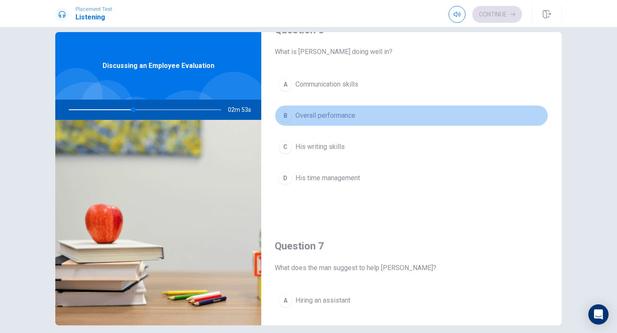
click at [333, 117] on span "Overall performance" at bounding box center [325, 116] width 60 height 10
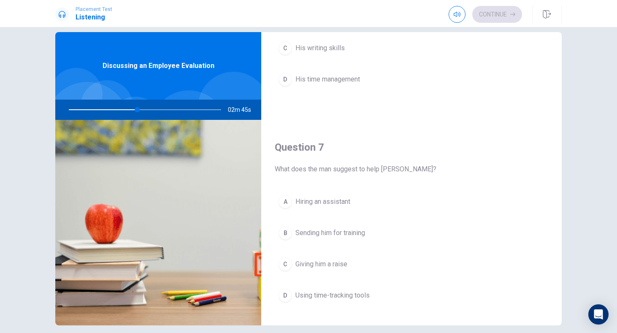
scroll to position [136, 0]
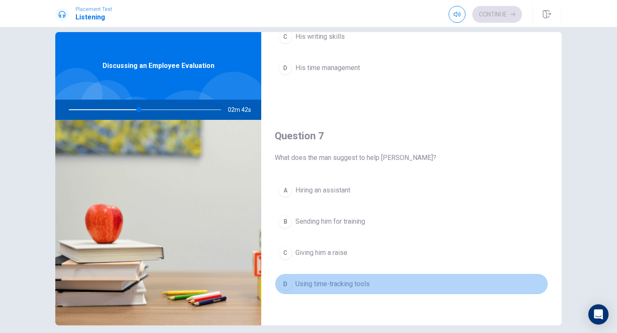
click at [323, 286] on span "Using time-tracking tools" at bounding box center [332, 284] width 74 height 10
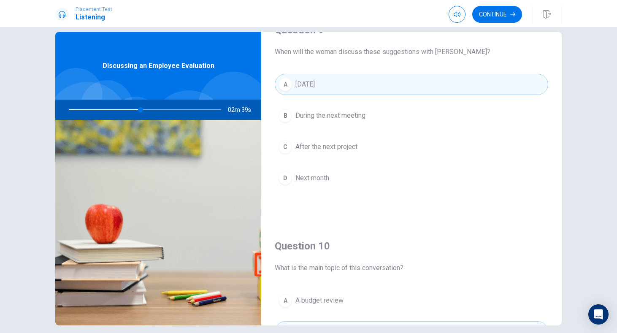
scroll to position [695, 0]
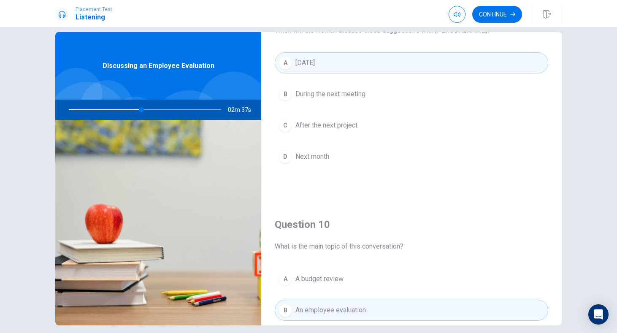
click at [329, 159] on span "Next month" at bounding box center [312, 156] width 34 height 10
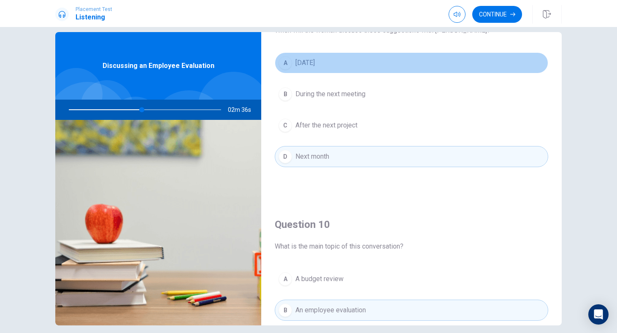
click at [340, 63] on button "A [DATE]" at bounding box center [411, 62] width 273 height 21
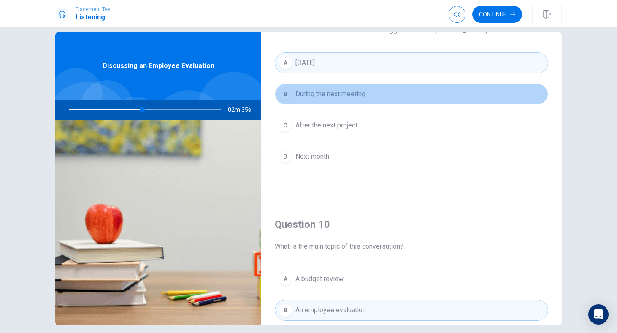
click at [340, 93] on span "During the next meeting" at bounding box center [330, 94] width 70 height 10
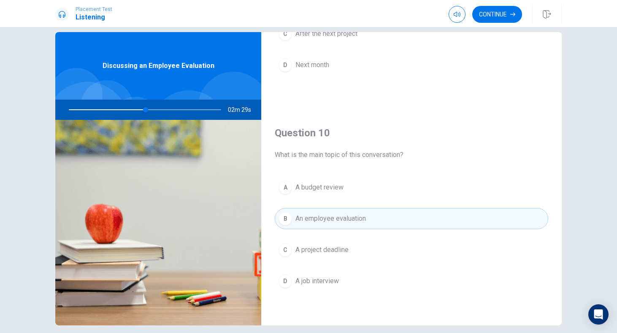
scroll to position [787, 0]
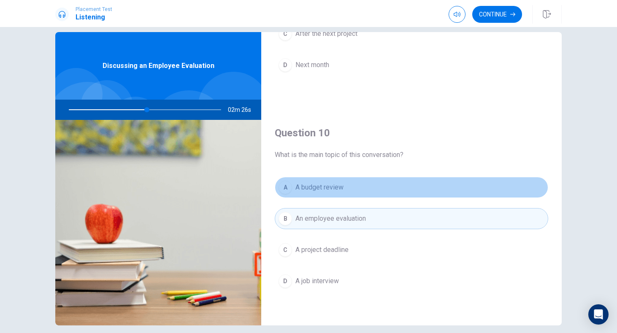
click at [356, 189] on button "A A budget review" at bounding box center [411, 187] width 273 height 21
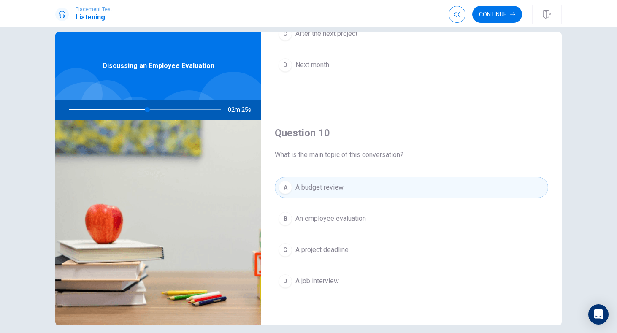
click at [361, 214] on span "An employee evaluation" at bounding box center [330, 218] width 70 height 10
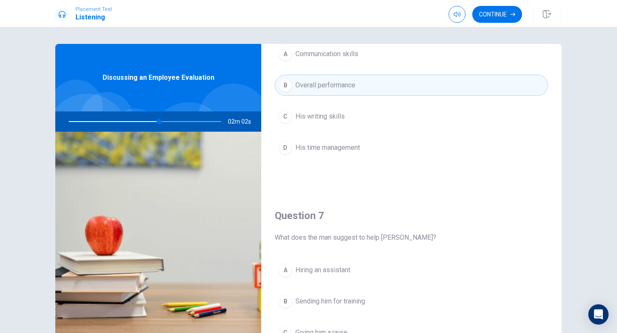
scroll to position [65, 0]
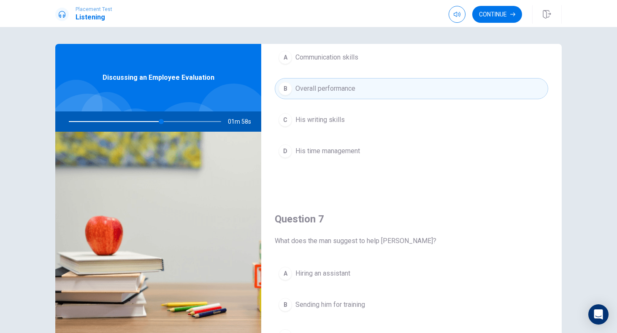
click at [342, 62] on span "Communication skills" at bounding box center [326, 57] width 63 height 10
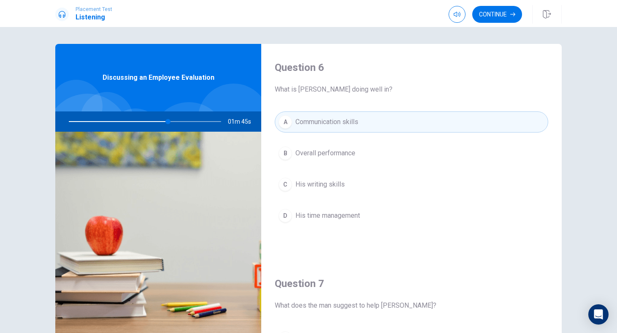
scroll to position [0, 0]
click at [486, 9] on button "Continue" at bounding box center [497, 14] width 50 height 17
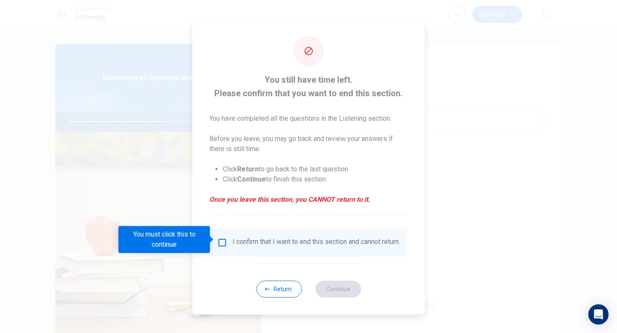
click at [221, 240] on input "You must click this to continue" at bounding box center [222, 243] width 10 height 10
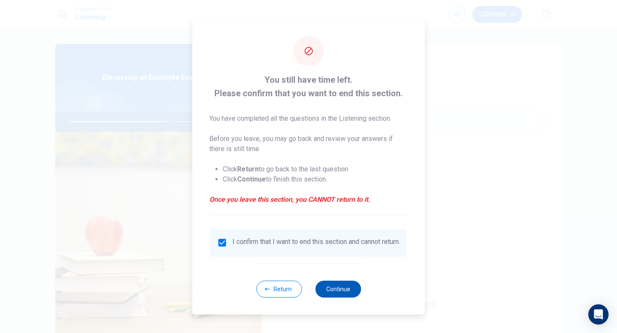
click at [343, 288] on button "Continue" at bounding box center [338, 289] width 46 height 17
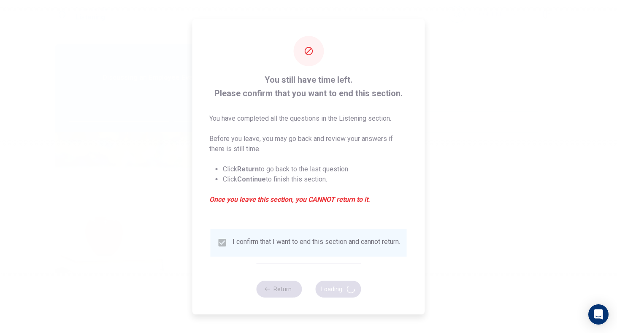
type input "68"
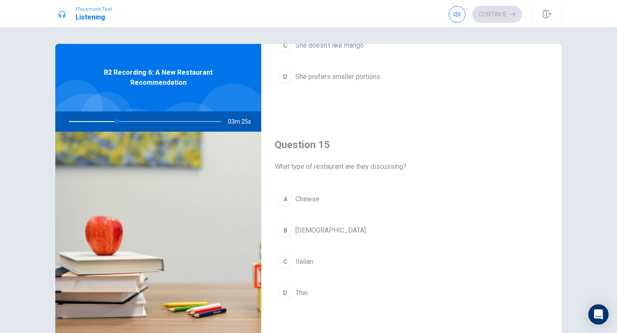
scroll to position [787, 0]
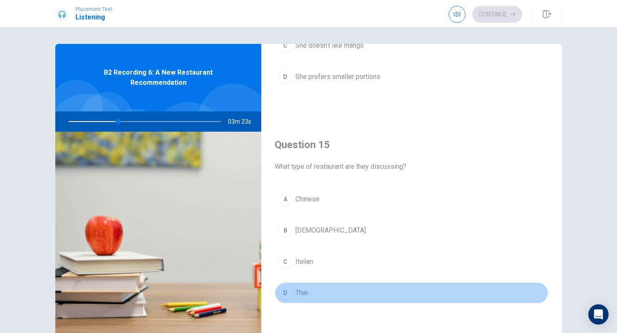
click at [320, 289] on button "D Thai" at bounding box center [411, 292] width 273 height 21
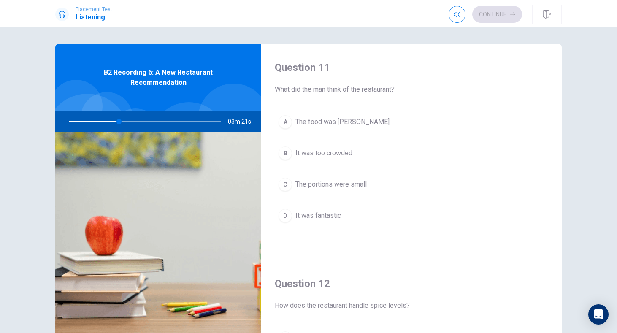
scroll to position [0, 0]
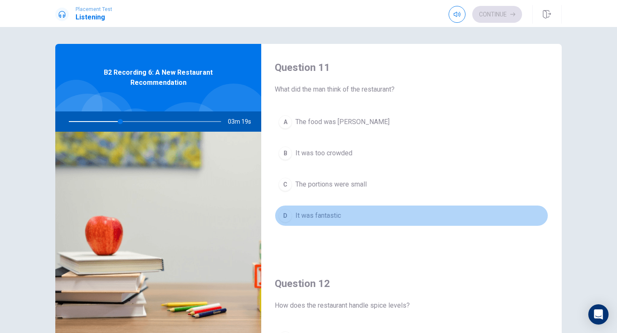
click at [324, 210] on button "D It was fantastic" at bounding box center [411, 215] width 273 height 21
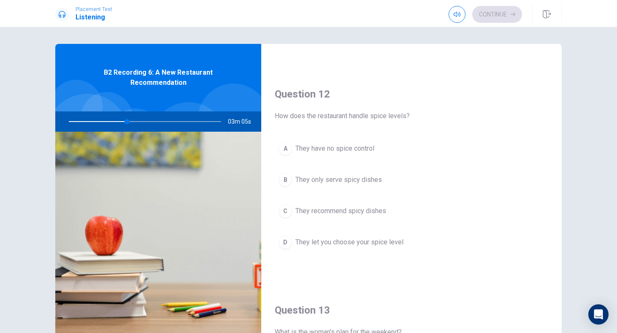
scroll to position [194, 0]
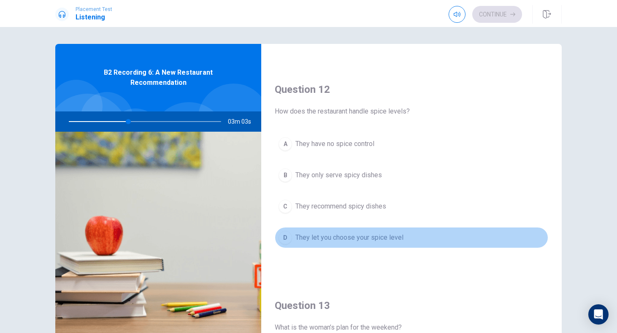
click at [338, 238] on span "They let you choose your spice level" at bounding box center [349, 237] width 108 height 10
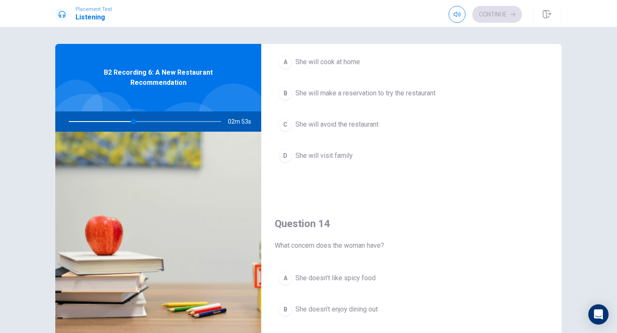
scroll to position [369, 0]
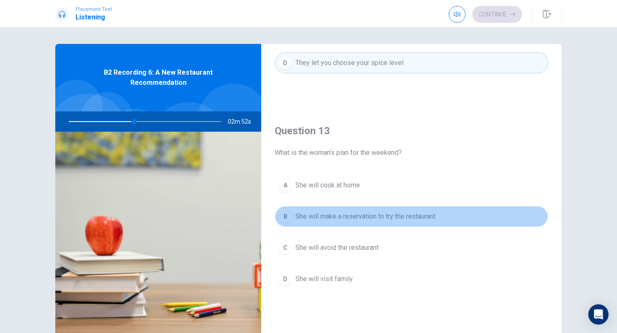
click at [352, 222] on button "B She will make a reservation to try the restaurant" at bounding box center [411, 216] width 273 height 21
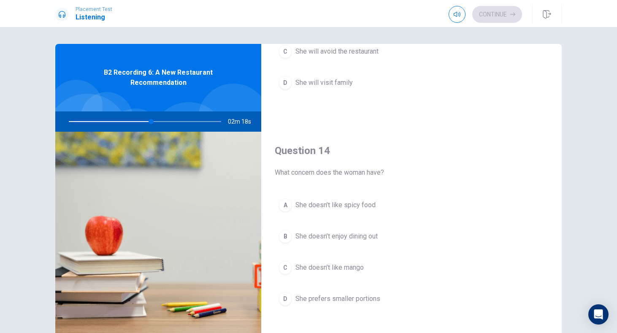
scroll to position [569, 0]
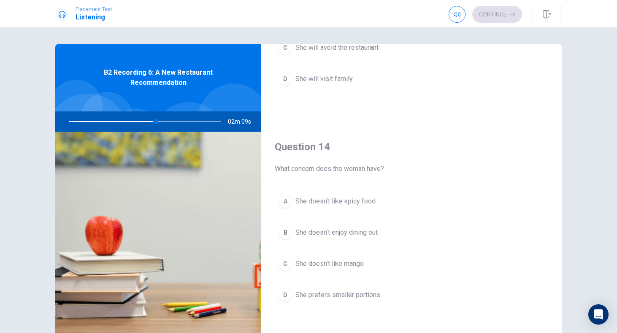
click at [340, 300] on button "D She prefers smaller portions" at bounding box center [411, 294] width 273 height 21
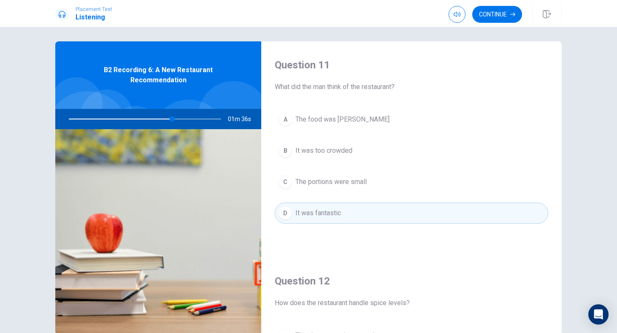
scroll to position [0, 0]
click at [488, 21] on button "Continue" at bounding box center [497, 14] width 50 height 17
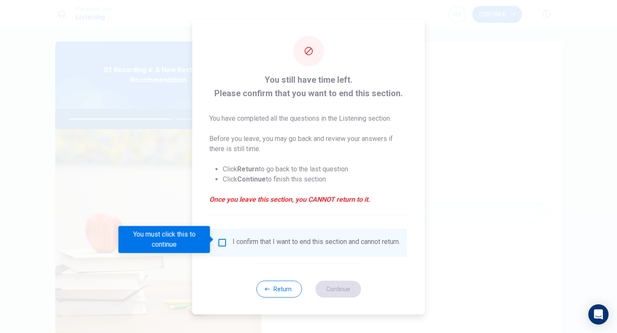
click at [219, 245] on div "I confirm that I want to end this section and cannot return." at bounding box center [308, 243] width 183 height 10
click at [225, 240] on input "You must click this to continue" at bounding box center [222, 243] width 10 height 10
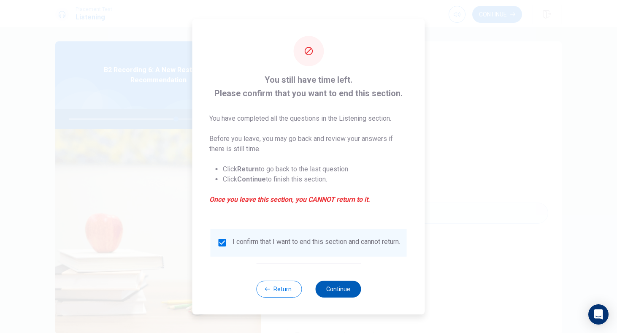
click at [336, 294] on button "Continue" at bounding box center [338, 289] width 46 height 17
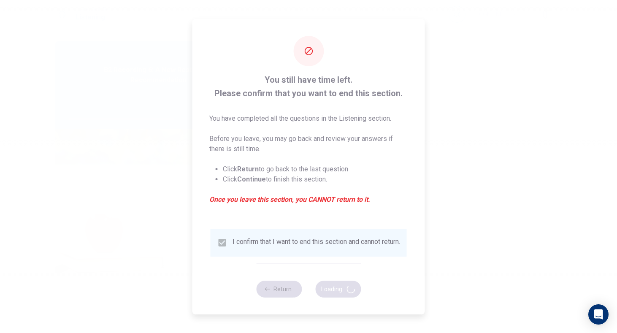
type input "71"
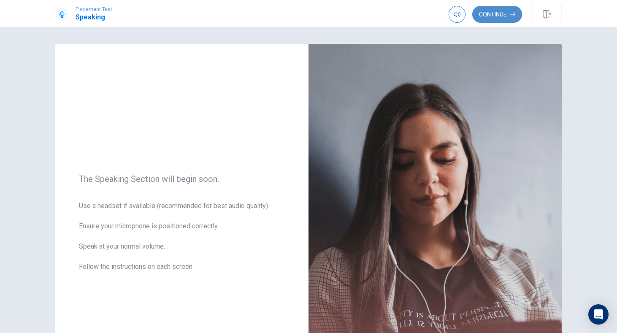
click at [507, 12] on button "Continue" at bounding box center [497, 14] width 50 height 17
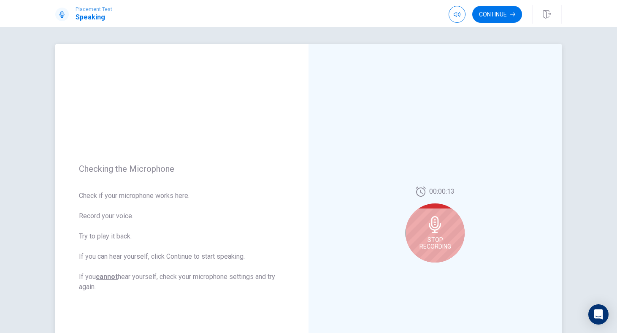
click at [439, 232] on icon at bounding box center [435, 224] width 17 height 17
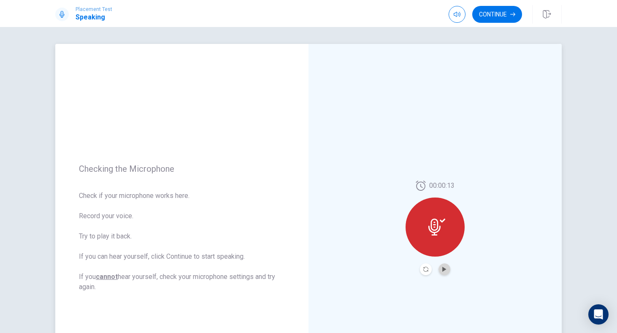
click at [447, 271] on button "Play Audio" at bounding box center [444, 269] width 12 height 12
click at [443, 238] on div at bounding box center [434, 226] width 59 height 59
click at [435, 212] on div at bounding box center [434, 226] width 59 height 59
click at [445, 268] on icon "Play Audio" at bounding box center [444, 269] width 5 height 5
click at [428, 272] on button "Record Again" at bounding box center [426, 269] width 12 height 12
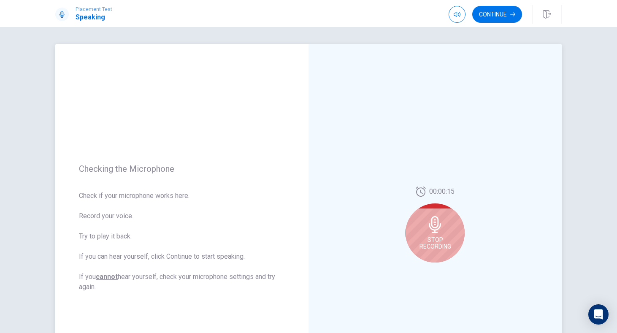
click at [443, 240] on span "Stop Recording" at bounding box center [435, 243] width 32 height 14
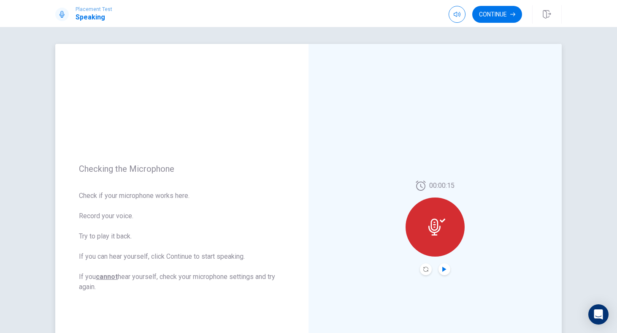
click at [444, 267] on icon "Play Audio" at bounding box center [444, 269] width 5 height 5
click at [427, 270] on icon "Record Again" at bounding box center [425, 269] width 5 height 5
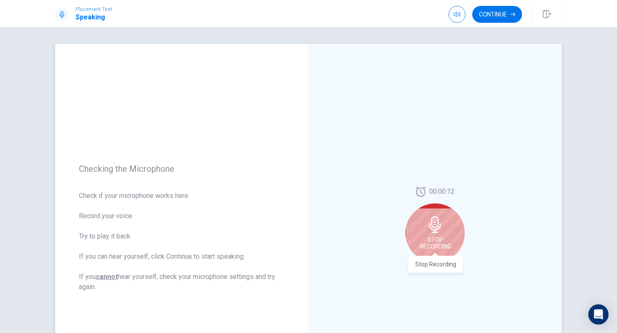
click at [438, 237] on span "Stop Recording" at bounding box center [435, 243] width 32 height 14
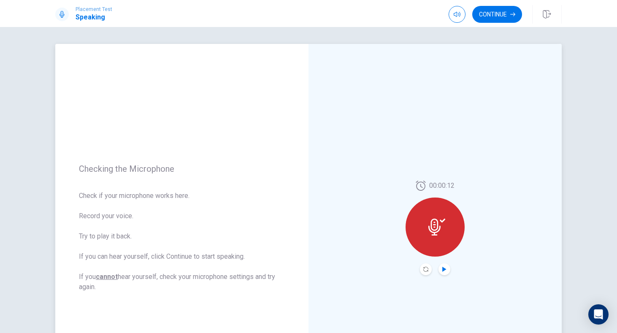
click at [443, 270] on icon "Play Audio" at bounding box center [444, 269] width 4 height 5
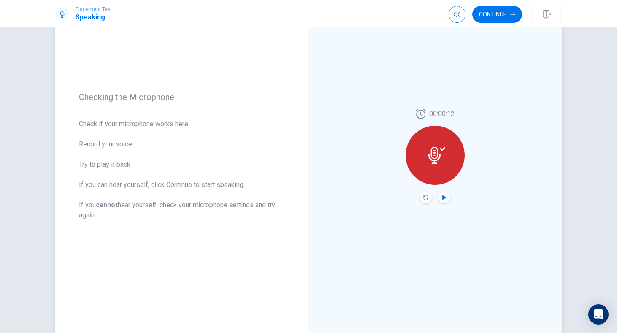
scroll to position [71, 0]
click at [500, 19] on button "Continue" at bounding box center [497, 14] width 50 height 17
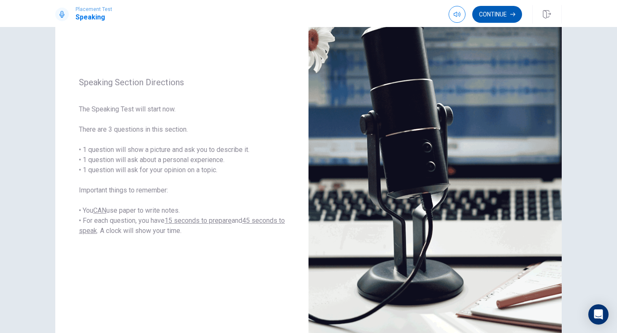
click at [500, 19] on button "Continue" at bounding box center [497, 14] width 50 height 17
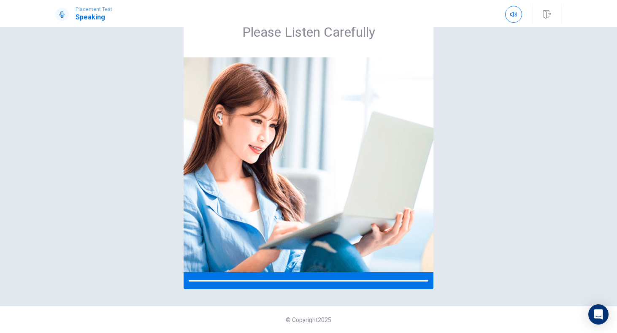
scroll to position [37, 0]
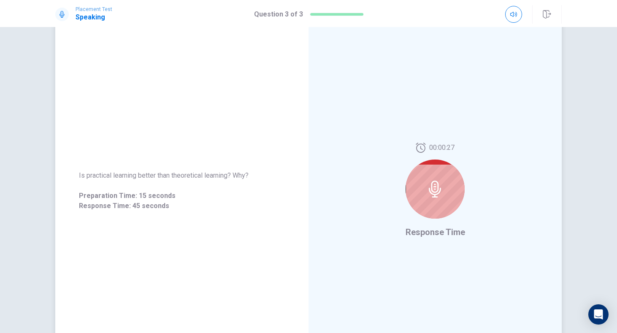
click at [426, 189] on div at bounding box center [434, 188] width 59 height 59
click at [514, 16] on icon "button" at bounding box center [513, 14] width 7 height 7
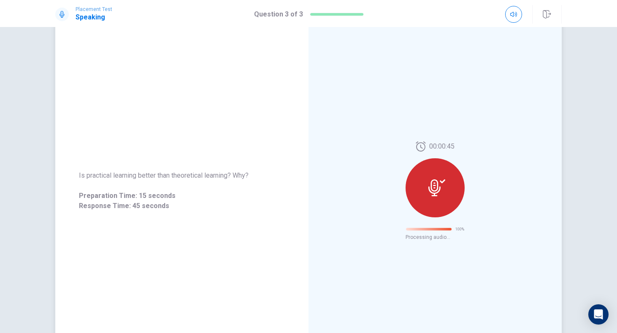
scroll to position [0, 0]
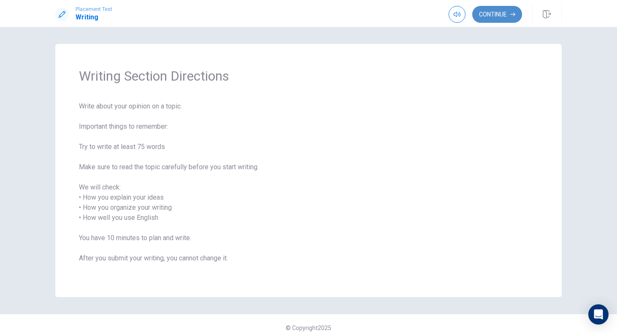
click at [508, 16] on button "Continue" at bounding box center [497, 14] width 50 height 17
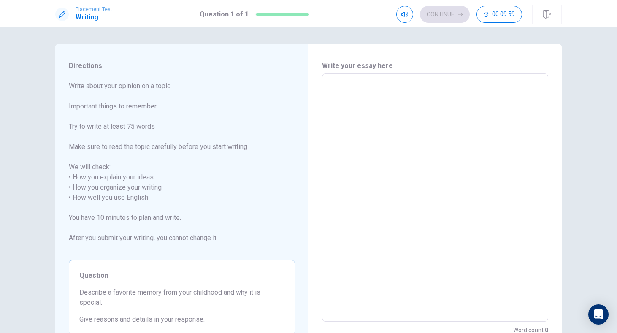
click at [348, 105] on textarea at bounding box center [435, 198] width 214 height 234
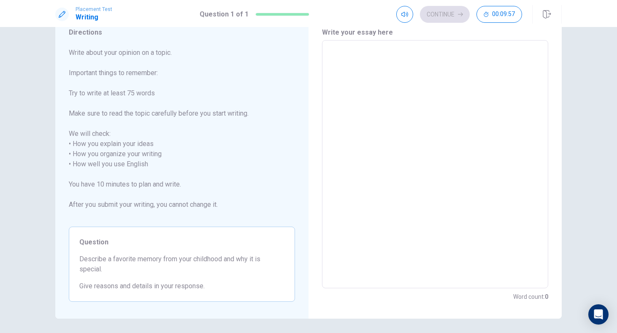
scroll to position [33, 0]
type textarea "M"
type textarea "x"
type textarea "My"
type textarea "x"
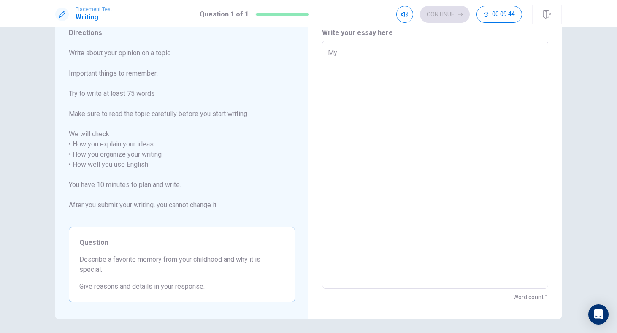
type textarea "My"
type textarea "x"
type textarea "My"
type textarea "x"
type textarea "M"
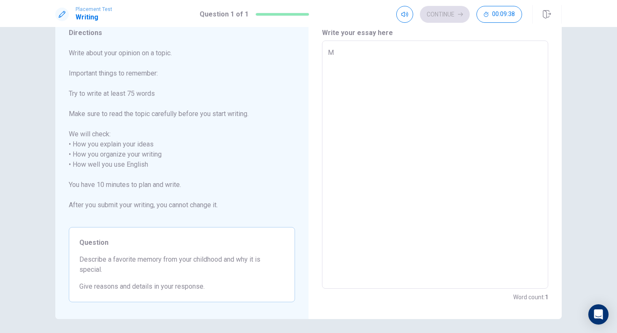
type textarea "x"
type textarea "M"
type textarea "x"
type textarea "Me"
type textarea "x"
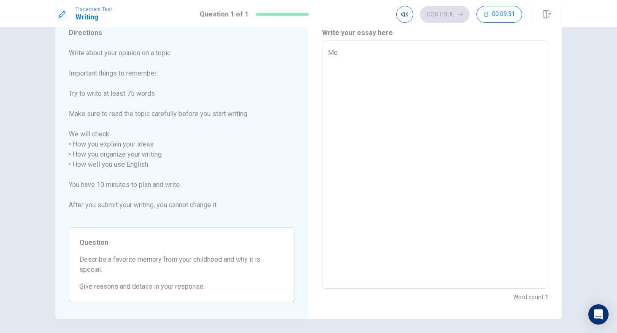
type textarea "Mem"
type textarea "x"
type textarea "Memo"
type textarea "x"
type textarea "Memor"
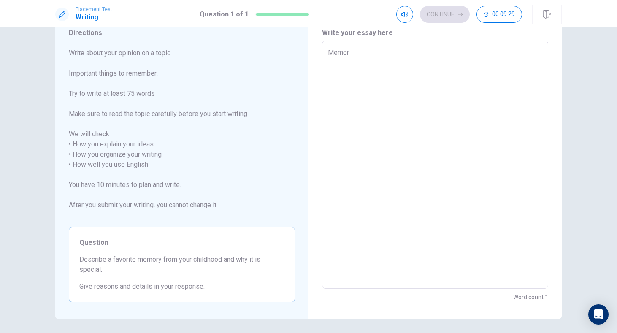
type textarea "x"
type textarea "Memory"
type textarea "x"
type textarea "Memory"
type textarea "x"
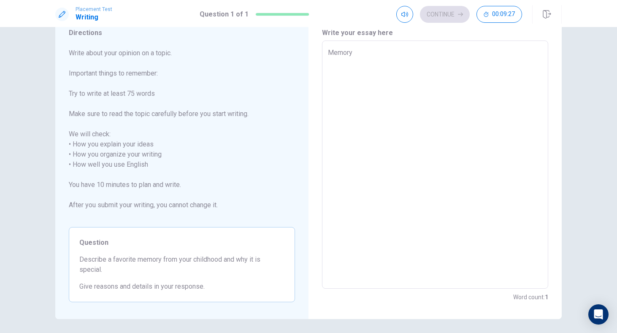
type textarea "Memory"
type textarea "x"
type textarea "Memory I"
type textarea "x"
type textarea "Memory"
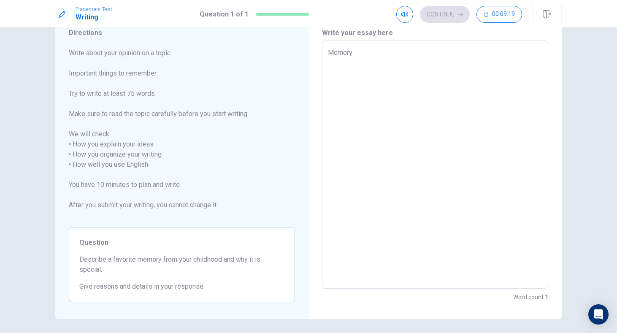
type textarea "x"
type textarea "Memory I"
type textarea "x"
type textarea "Memory I"
type textarea "x"
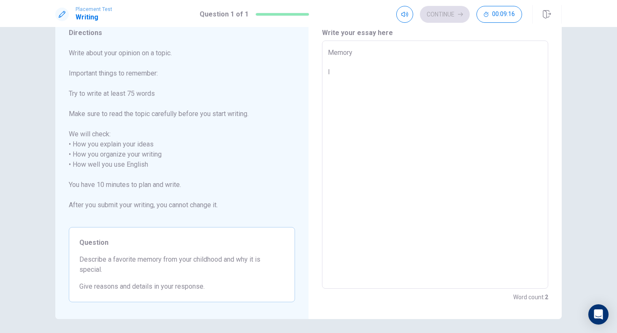
type textarea "Memory I h"
type textarea "x"
type textarea "Memory I ha"
type textarea "x"
type textarea "Memory I hav"
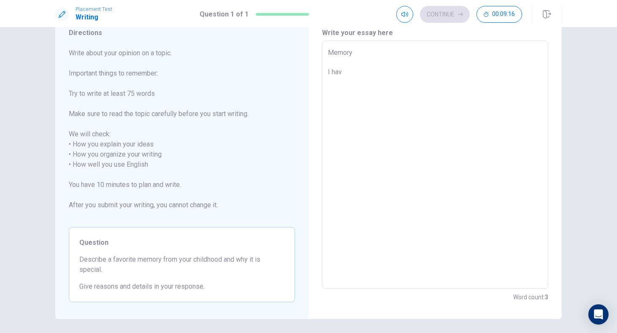
type textarea "x"
type textarea "Memory I hav"
type textarea "x"
type textarea "Memory I hav"
type textarea "x"
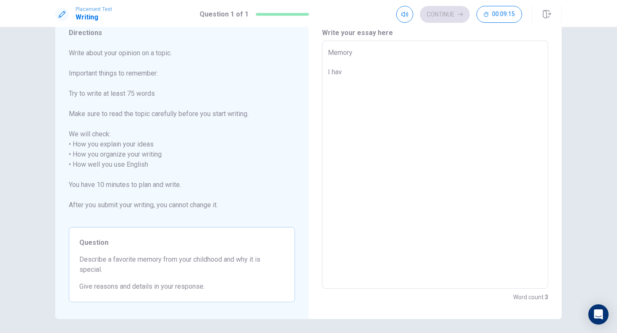
type textarea "Memory I have"
type textarea "x"
type textarea "Memory I have"
type textarea "x"
type textarea "Memory I have a"
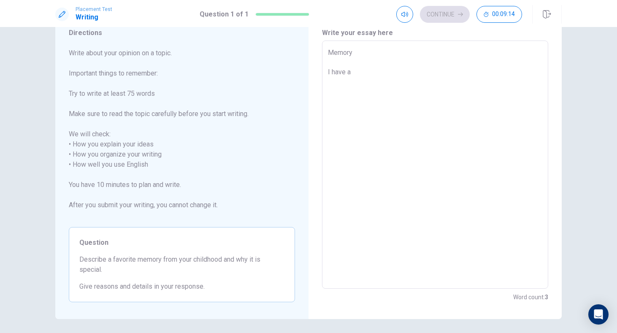
type textarea "x"
type textarea "Memory I have a"
type textarea "x"
type textarea "Memory I have a f"
type textarea "x"
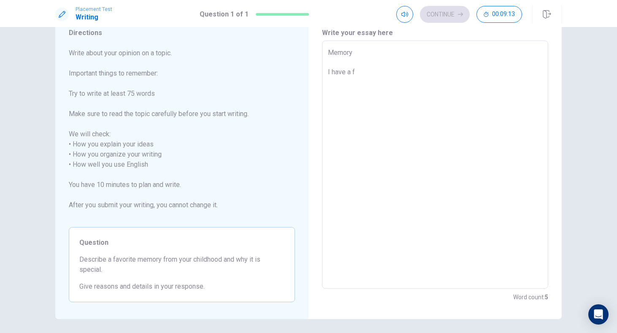
type textarea "Memory I have a fu"
type textarea "x"
type textarea "Memory I have a fun"
type textarea "x"
type textarea "Memory I have a fun"
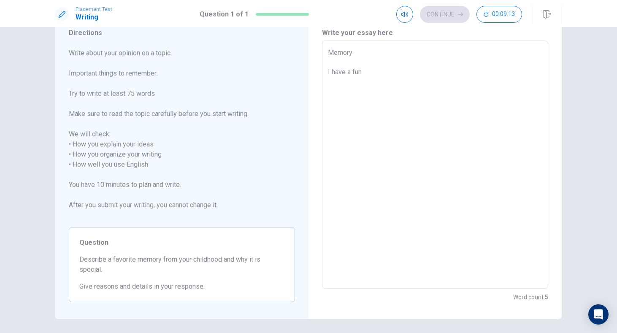
type textarea "x"
type textarea "Memory I have a fun c"
type textarea "x"
type textarea "Memory I have a fun ch"
type textarea "x"
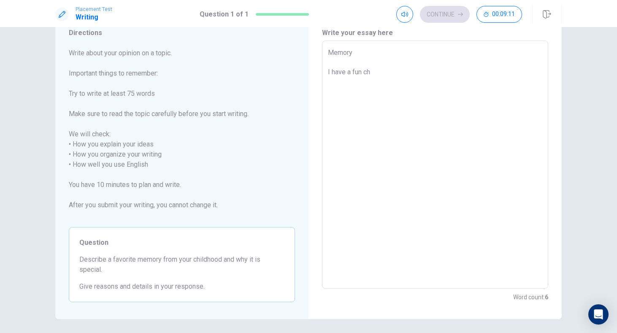
type textarea "Memory I have a fun chi"
type textarea "x"
type textarea "Memory I have a fun chil"
type textarea "x"
type textarea "Memory I have a fun child"
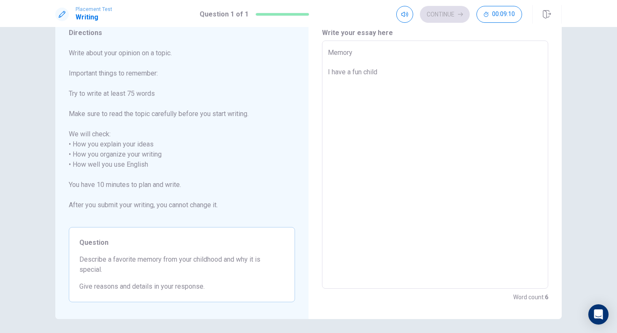
type textarea "x"
type textarea "Memory I have a fun child"
type textarea "x"
type textarea "Memory I have a fun child"
type textarea "x"
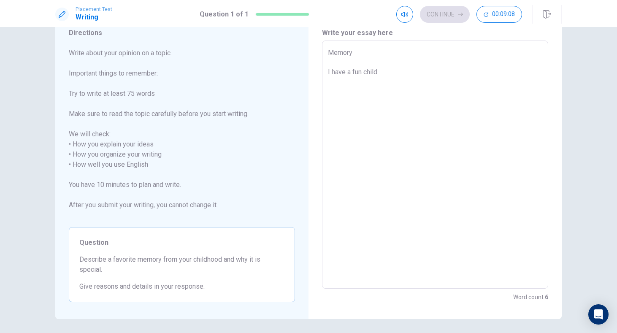
type textarea "Memory I have a fun childh"
type textarea "x"
type textarea "Memory I have a fun childho"
type textarea "x"
type textarea "Memory I have a fun childhoo"
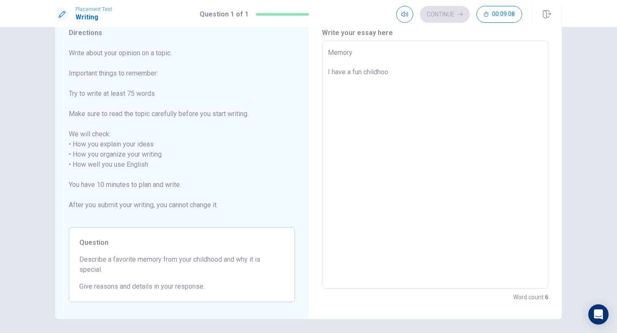
type textarea "x"
type textarea "Memory I have a fun childhood"
type textarea "x"
type textarea "Memory I have a fun childhood"
type textarea "x"
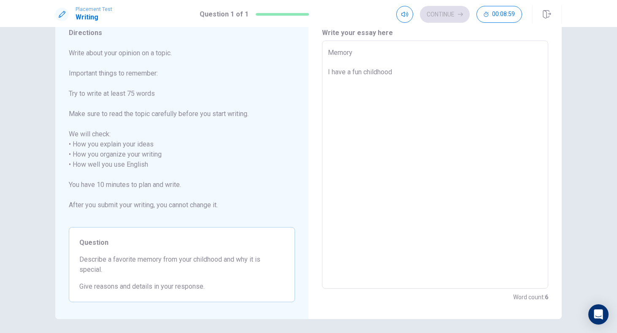
type textarea "Memory I have a fun childhood"
type textarea "x"
type textarea "Memory I have a fun childhood,"
type textarea "x"
type textarea "Memory I have a fun childhood,"
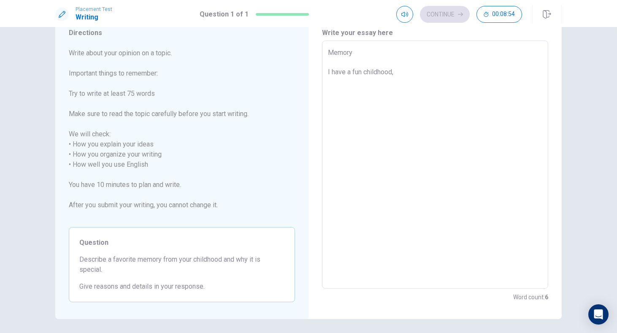
type textarea "x"
type textarea "Memory I have a fun childhood, b"
type textarea "x"
type textarea "Memory I have a fun childhood, bu"
type textarea "x"
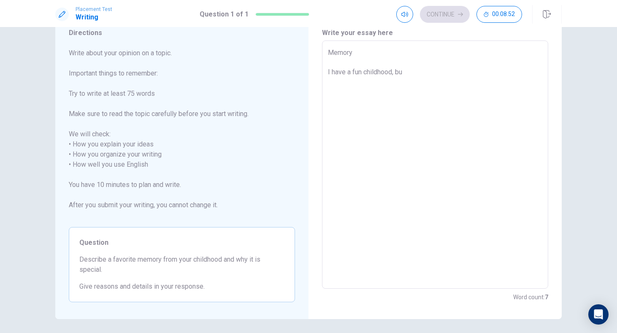
type textarea "Memory I have a fun childhood, but"
type textarea "x"
type textarea "Memory I have a fun childhood, but"
type textarea "x"
type textarea "Memory I have a fun childhood, but t"
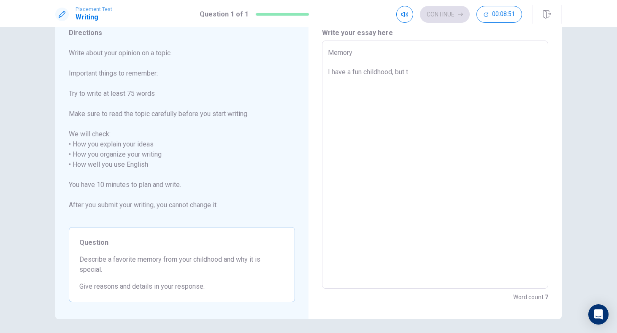
type textarea "x"
type textarea "Memory I have a fun childhood, but th"
type textarea "x"
type textarea "Memory I have a fun childhood, but the"
type textarea "x"
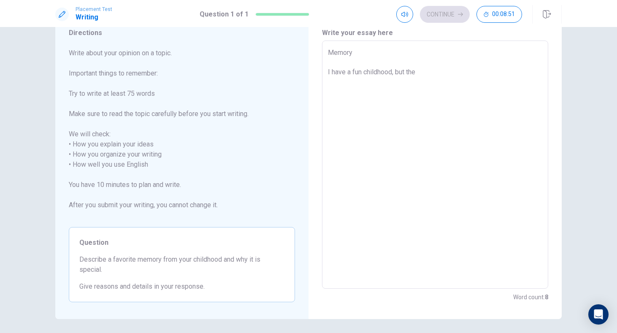
type textarea "Memory I have a fun childhood, but the"
type textarea "x"
type textarea "Memory I have a fun childhood, but the b"
type textarea "x"
type textarea "Memory I have a fun childhood, but the be"
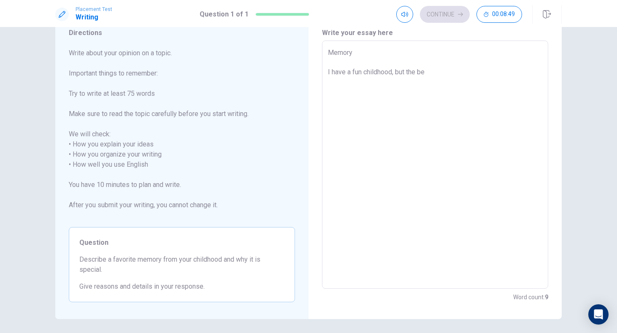
type textarea "x"
type textarea "Memory I have a fun childhood, but the bes"
type textarea "x"
type textarea "Memory I have a fun childhood, but the best"
type textarea "x"
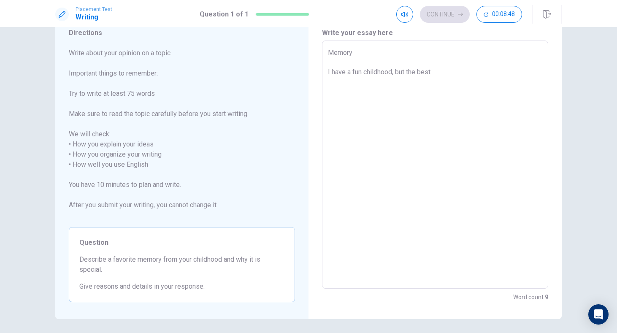
type textarea "Memory I have a fun childhood, but the best"
type textarea "x"
type textarea "Memory I have a fun childhood, but the best d"
type textarea "x"
type textarea "Memory I have a fun childhood, but the best da"
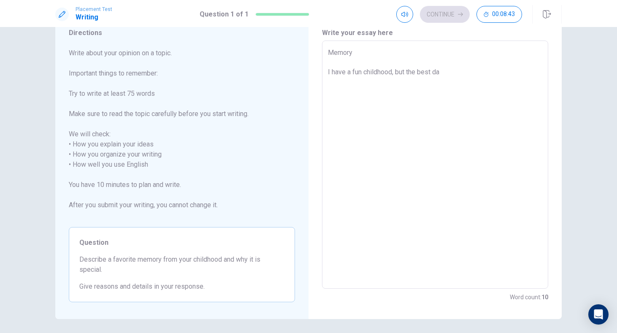
type textarea "x"
type textarea "Memory I have a fun childhood, but the best day"
type textarea "x"
type textarea "Memory I have a fun childhood, but the best day"
type textarea "x"
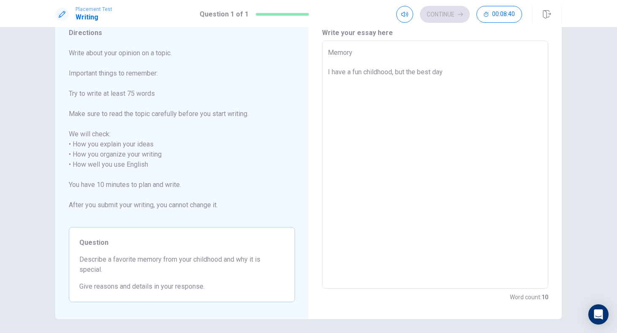
type textarea "Memory I have a fun childhood, but the best day o"
type textarea "x"
type textarea "Memory I have a fun childhood, but the best day of"
type textarea "x"
type textarea "Memory I have a fun childhood, but the best day of"
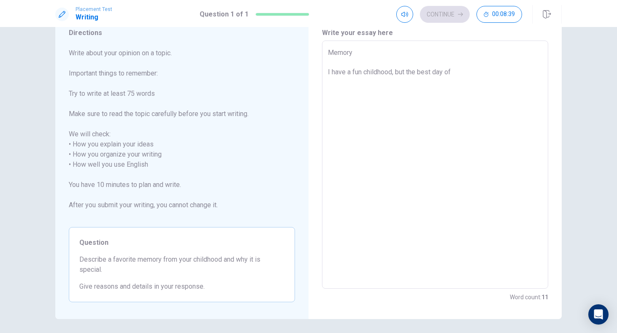
type textarea "x"
type textarea "Memory I have a fun childhood, but the best day of m"
type textarea "x"
type textarea "Memory I have a fun childhood, but the best day of my"
type textarea "x"
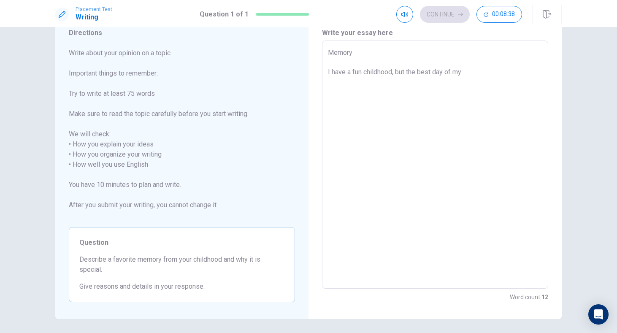
type textarea "Memory I have a fun childhood, but the best day of my"
type textarea "x"
type textarea "Memory I have a fun childhood, but the best day of my m"
type textarea "x"
type textarea "Memory I have a fun childhood, but the best day of my me"
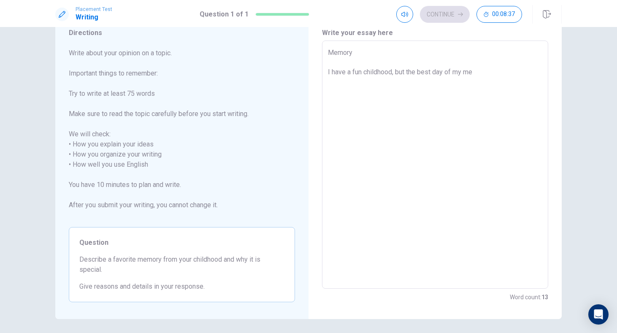
type textarea "x"
type textarea "Memory I have a fun childhood, but the best day of my mem"
type textarea "x"
type textarea "Memory I have a fun childhood, but the best day of my memo"
type textarea "x"
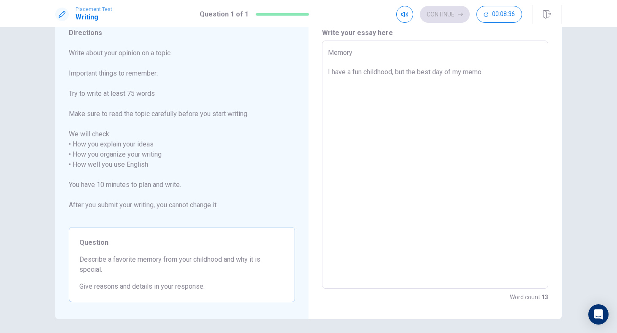
type textarea "Memory I have a fun childhood, but the best day of my memor"
type textarea "x"
type textarea "Memory I have a fun childhood, but the best day of my memory"
type textarea "x"
type textarea "Memory I have a fun childhood, but the best day of my memory"
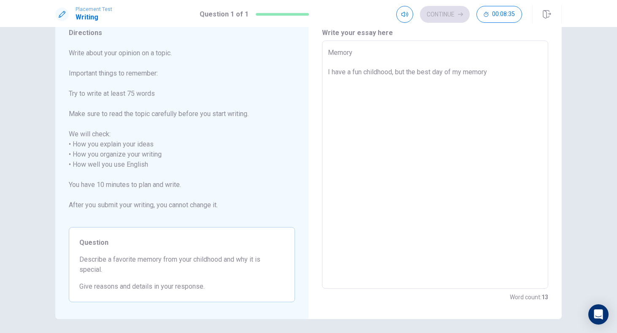
type textarea "x"
type textarea "Memory I have a fun childhood, but the best day of my memory i"
type textarea "x"
type textarea "Memory I have a fun childhood, but the best day of my memory is"
type textarea "x"
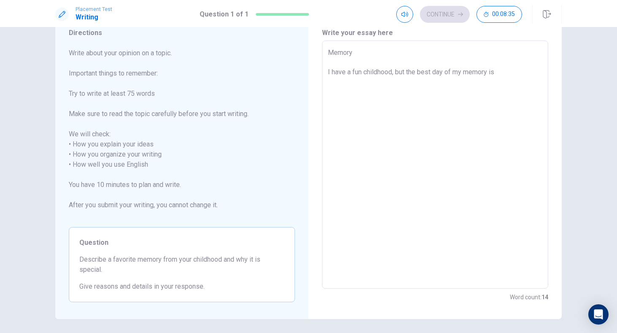
type textarea "Memory I have a fun childhood, but the best day of my memory is"
click at [445, 69] on textarea "Memory I have a fun childhood, but the best day of my memory is" at bounding box center [435, 165] width 214 height 234
type textarea "x"
type textarea "Memory I have a fun childhood, but the best days of my memory is"
click at [531, 73] on textarea "Memory I have a fun childhood, but the best days of my memory is" at bounding box center [435, 165] width 214 height 234
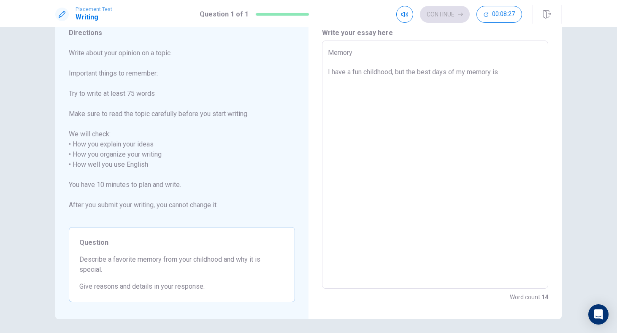
type textarea "x"
type textarea "Memory I have a fun childhood, but the best days of my memory is p"
type textarea "x"
type textarea "Memory I have a fun childhood, but the best days of my memory is pl"
type textarea "x"
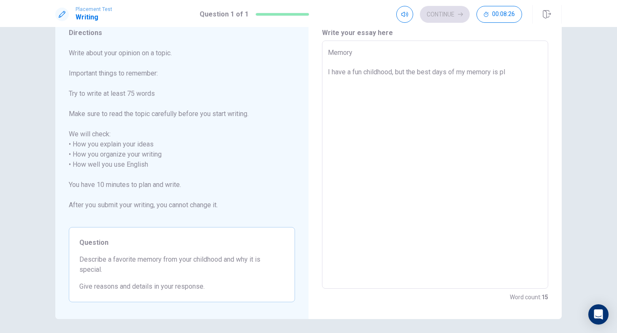
type textarea "Memory I have a fun childhood, but the best days of my memory is pla"
type textarea "x"
type textarea "Memory I have a fun childhood, but the best days of my memory is play"
type textarea "x"
type textarea "Memory I have a fun childhood, but the best days of my memory is playi"
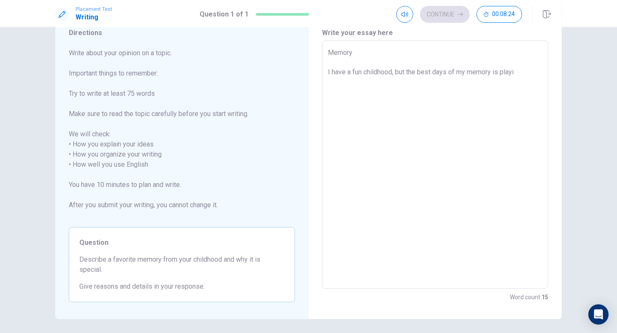
type textarea "x"
type textarea "Memory I have a fun childhood, but the best days of my memory is playin"
type textarea "x"
type textarea "Memory I have a fun childhood, but the best days of my memory is playing"
type textarea "x"
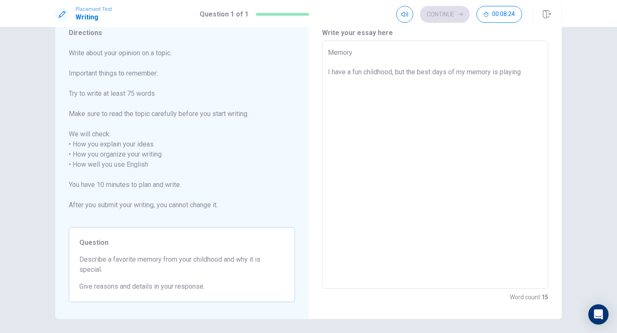
type textarea "Memory I have a fun childhood, but the best days of my memory is playing"
type textarea "x"
type textarea "Memory I have a fun childhood, but the best days of my memory is playing w"
type textarea "x"
type textarea "Memory I have a fun childhood, but the best days of my memory is playing wi"
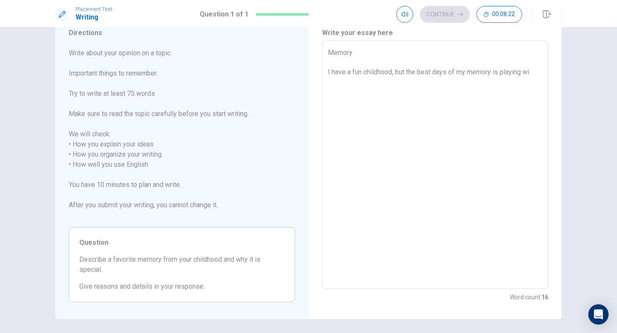
type textarea "x"
type textarea "Memory I have a fun childhood, but the best days of my memory is playing wit"
type textarea "x"
type textarea "Memory I have a fun childhood, but the best days of my memory is playing with"
type textarea "x"
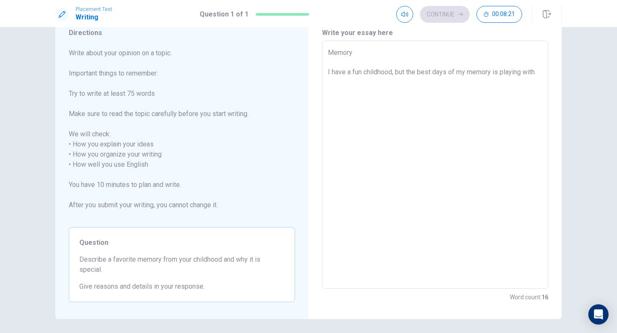
type textarea "Memory I have a fun childhood, but the best days of my memory is playing with"
type textarea "x"
type textarea "Memory I have a fun childhood, but the best days of my memory is playing with m"
type textarea "x"
type textarea "Memory I have a fun childhood, but the best days of my memory is playing with my"
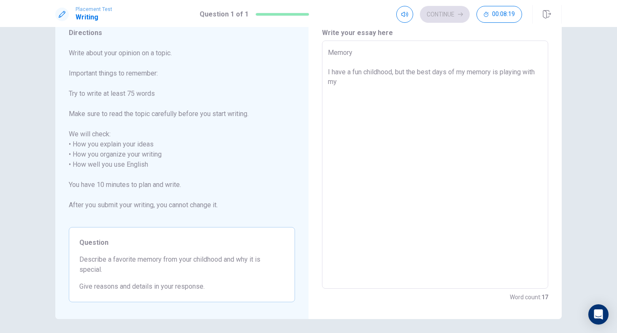
type textarea "x"
type textarea "Memory I have a fun childhood, but the best days of my memory is playing with my"
type textarea "x"
type textarea "Memory I have a fun childhood, but the best days of my memory is playing with m…"
type textarea "x"
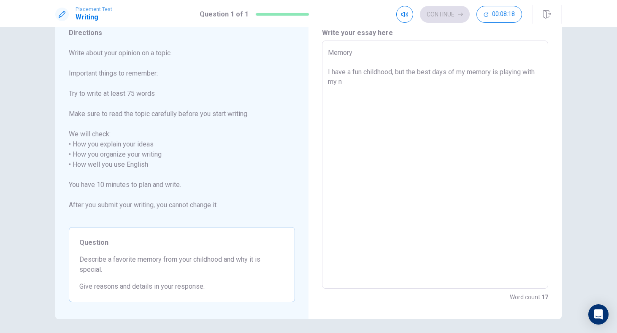
type textarea "Memory I have a fun childhood, but the best days of my memory is playing with m…"
type textarea "x"
type textarea "Memory I have a fun childhood, but the best days of my memory is playing with m…"
type textarea "x"
click at [362, 82] on textarea "Memory I have a fun childhood, but the best days of my memory is playing with m…" at bounding box center [435, 165] width 214 height 234
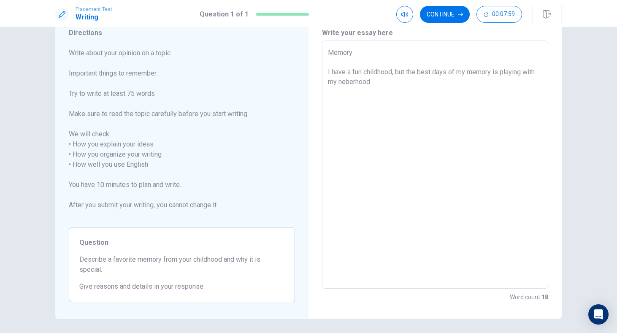
click at [345, 83] on textarea "Memory I have a fun childhood, but the best days of my memory is playing with m…" at bounding box center [435, 165] width 214 height 234
click at [383, 82] on textarea "Memory I have a fun childhood, but the best days of my memory is playing with m…" at bounding box center [435, 165] width 214 height 234
click at [349, 79] on textarea "Memory I have a fun childhood, but the best days of my memory is playing with m…" at bounding box center [435, 165] width 214 height 234
click at [385, 84] on textarea "Memory I have a fun childhood, but the best days of my memory is playing with m…" at bounding box center [435, 165] width 214 height 234
click at [458, 90] on textarea "Memory I have a fun childhood, but the best days of my memory is playing with m…" at bounding box center [435, 165] width 214 height 234
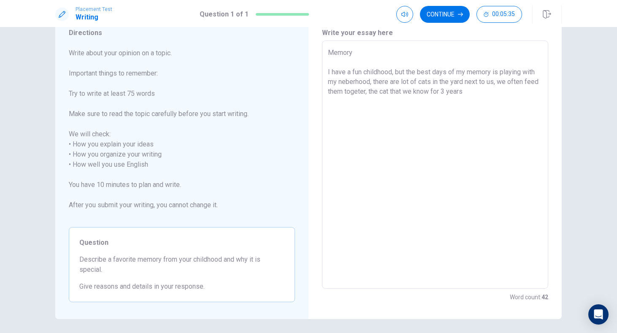
click at [496, 91] on textarea "Memory I have a fun childhood, but the best days of my memory is playing with m…" at bounding box center [435, 165] width 214 height 234
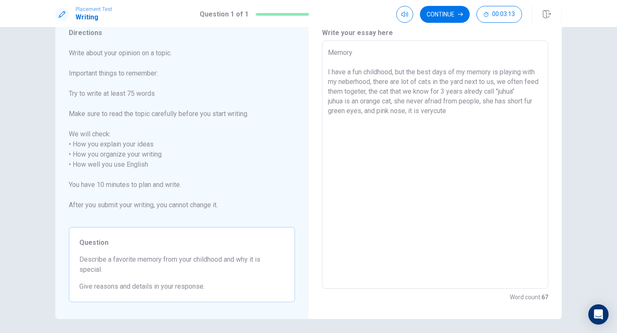
click at [434, 110] on textarea "Memory I have a fun childhood, but the best days of my memory is playing with m…" at bounding box center [435, 165] width 214 height 234
click at [415, 108] on textarea "Memory I have a fun childhood, but the best days of my memory is playing with m…" at bounding box center [435, 165] width 214 height 234
click at [416, 108] on textarea "Memory I have a fun childhood, but the best days of my memory is playing with m…" at bounding box center [435, 165] width 214 height 234
click at [458, 113] on textarea "Memory I have a fun childhood, but the best days of my memory is playing with m…" at bounding box center [435, 165] width 214 height 234
click at [410, 108] on textarea "Memory I have a fun childhood, but the best days of my memory is playing with m…" at bounding box center [435, 165] width 214 height 234
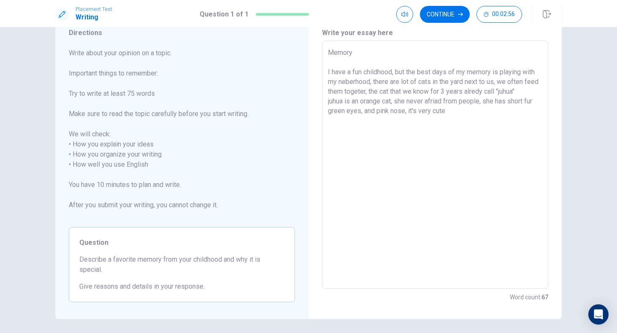
click at [472, 114] on textarea "Memory I have a fun childhood, but the best days of my memory is playing with m…" at bounding box center [435, 165] width 214 height 234
click at [492, 110] on textarea "Memory I have a fun childhood, but the best days of my memory is playing with m…" at bounding box center [435, 165] width 214 height 234
click at [473, 111] on textarea "Memory I have a fun childhood, but the best days of my memory is playing with m…" at bounding box center [435, 165] width 214 height 234
click at [499, 111] on textarea "Memory I have a fun childhood, but the best days of my memory is playing with m…" at bounding box center [435, 165] width 214 height 234
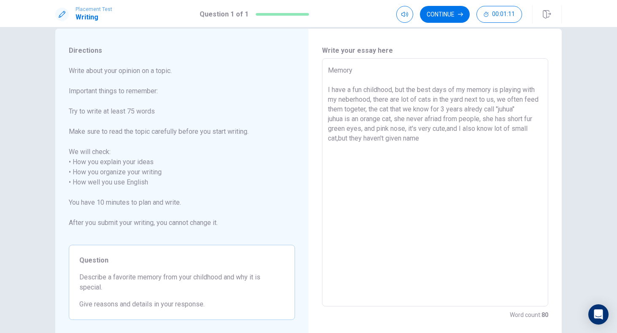
scroll to position [18, 0]
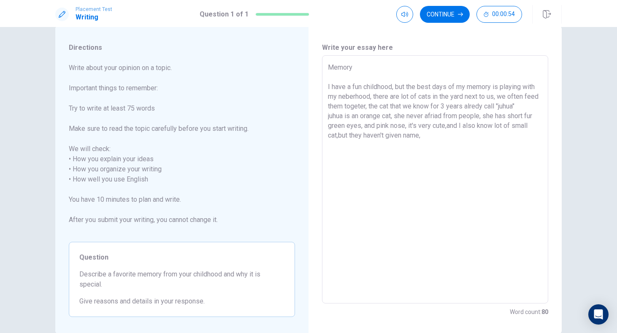
click at [338, 132] on textarea "Memory I have a fun childhood, but the best days of my memory is playing with m…" at bounding box center [435, 179] width 214 height 234
click at [432, 135] on textarea "Memory I have a fun childhood, but the best days of my memory is playing with m…" at bounding box center [435, 179] width 214 height 234
click at [425, 139] on textarea "Memory I have a fun childhood, but the best days of my memory is playing with m…" at bounding box center [435, 179] width 214 height 234
click at [432, 149] on textarea "Memory I have a fun childhood, but the best days of my memory is playing with m…" at bounding box center [435, 179] width 214 height 234
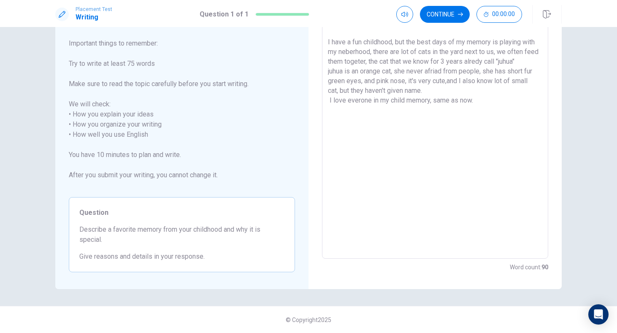
scroll to position [63, 0]
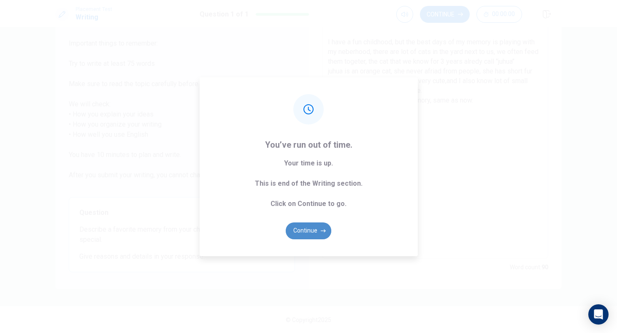
click at [312, 227] on button "Continue" at bounding box center [309, 230] width 46 height 17
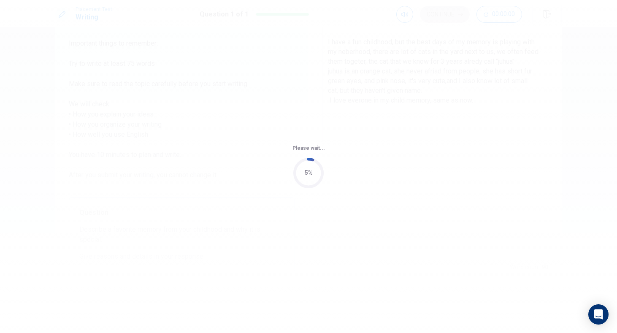
scroll to position [0, 0]
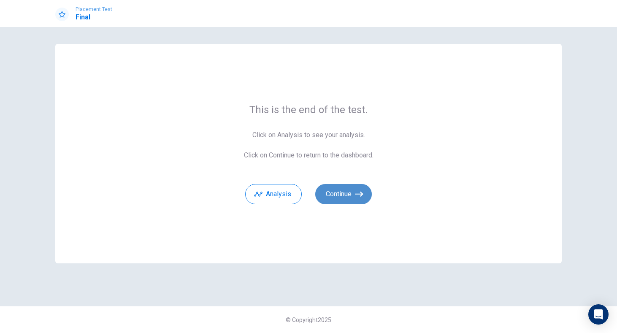
click at [349, 200] on button "Continue" at bounding box center [343, 194] width 57 height 20
